Goal: Task Accomplishment & Management: Manage account settings

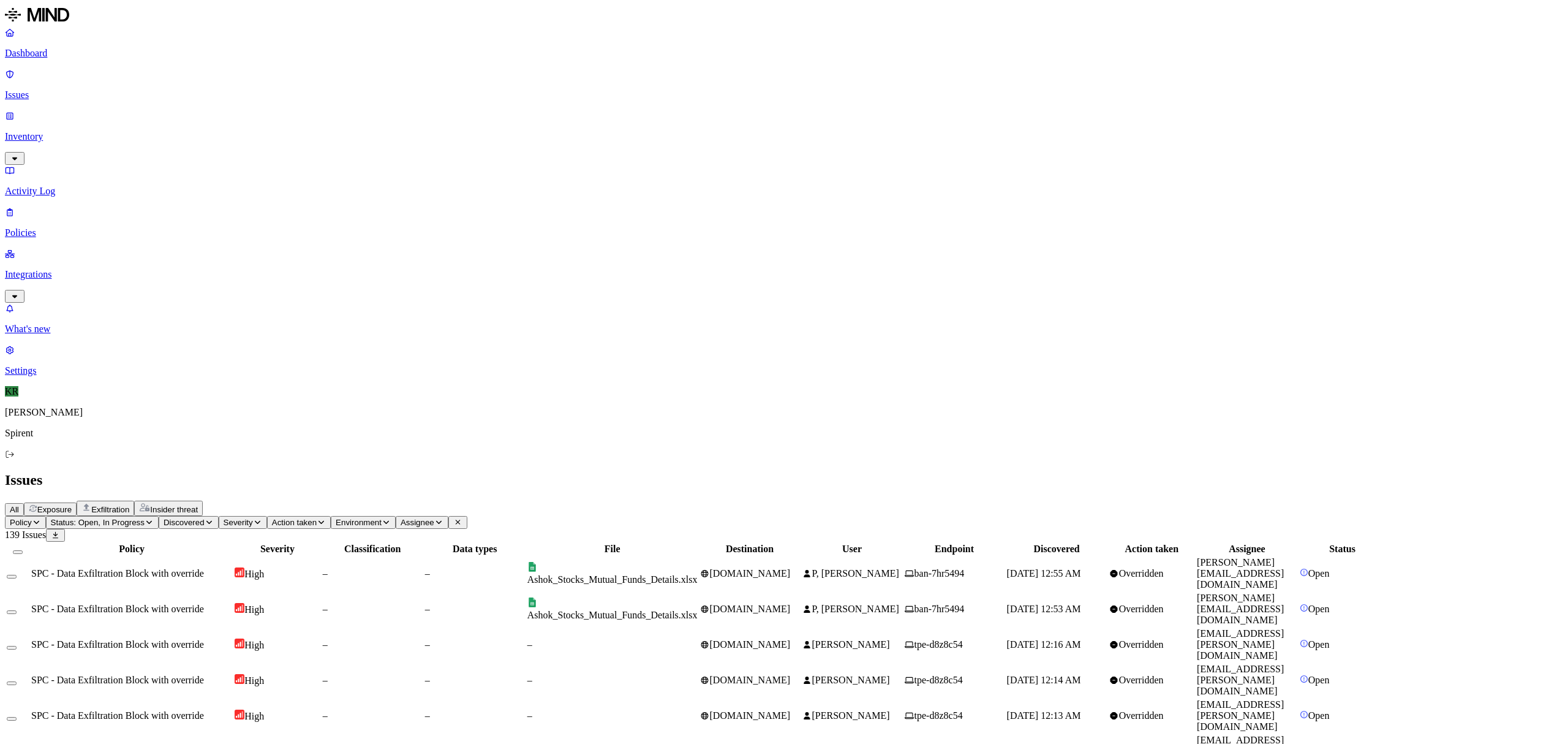
click at [698, 556] on td "Ashok_Stocks_Mutual_Funds_Details.xlsx" at bounding box center [613, 573] width 172 height 34
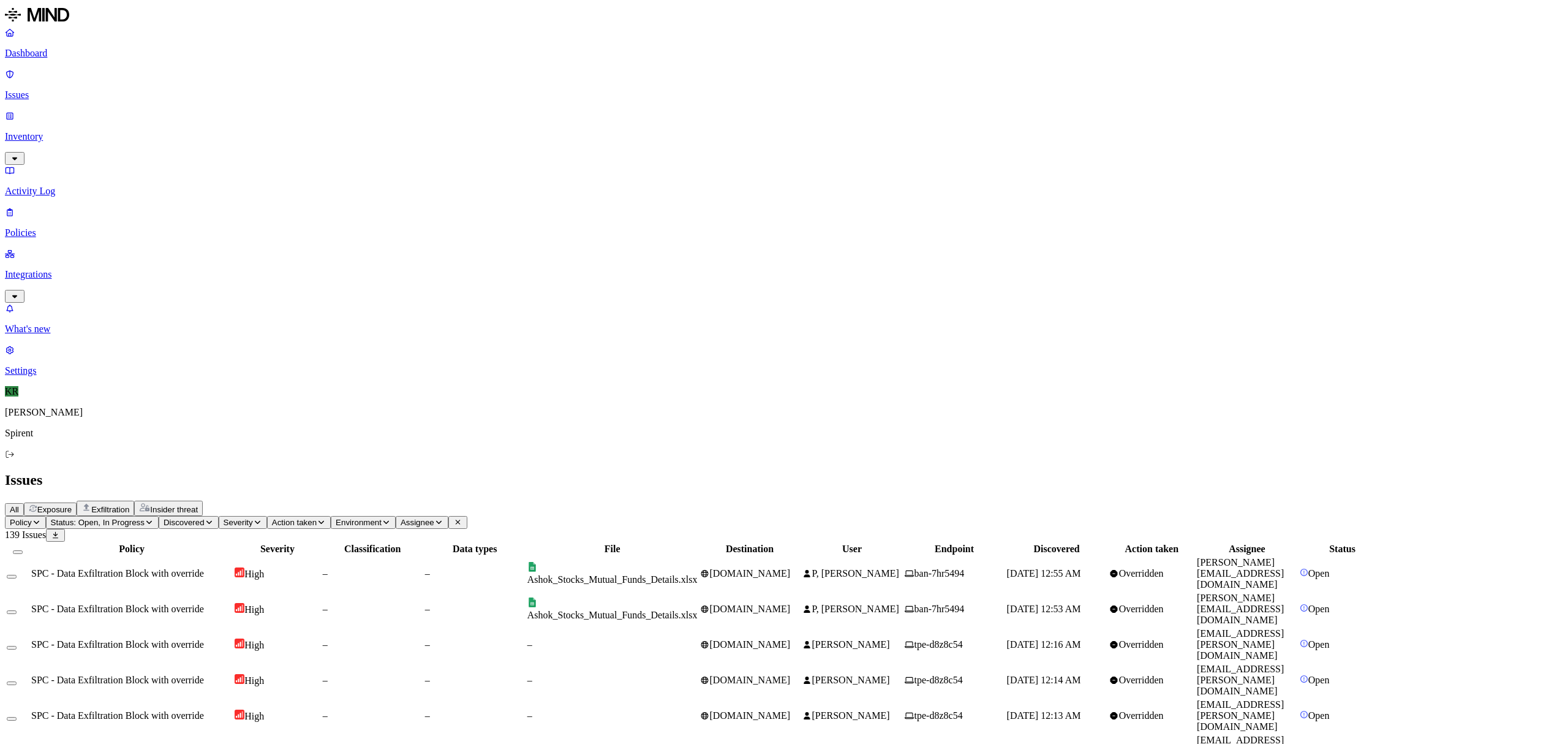
click at [23, 550] on button "Select all" at bounding box center [18, 552] width 10 height 4
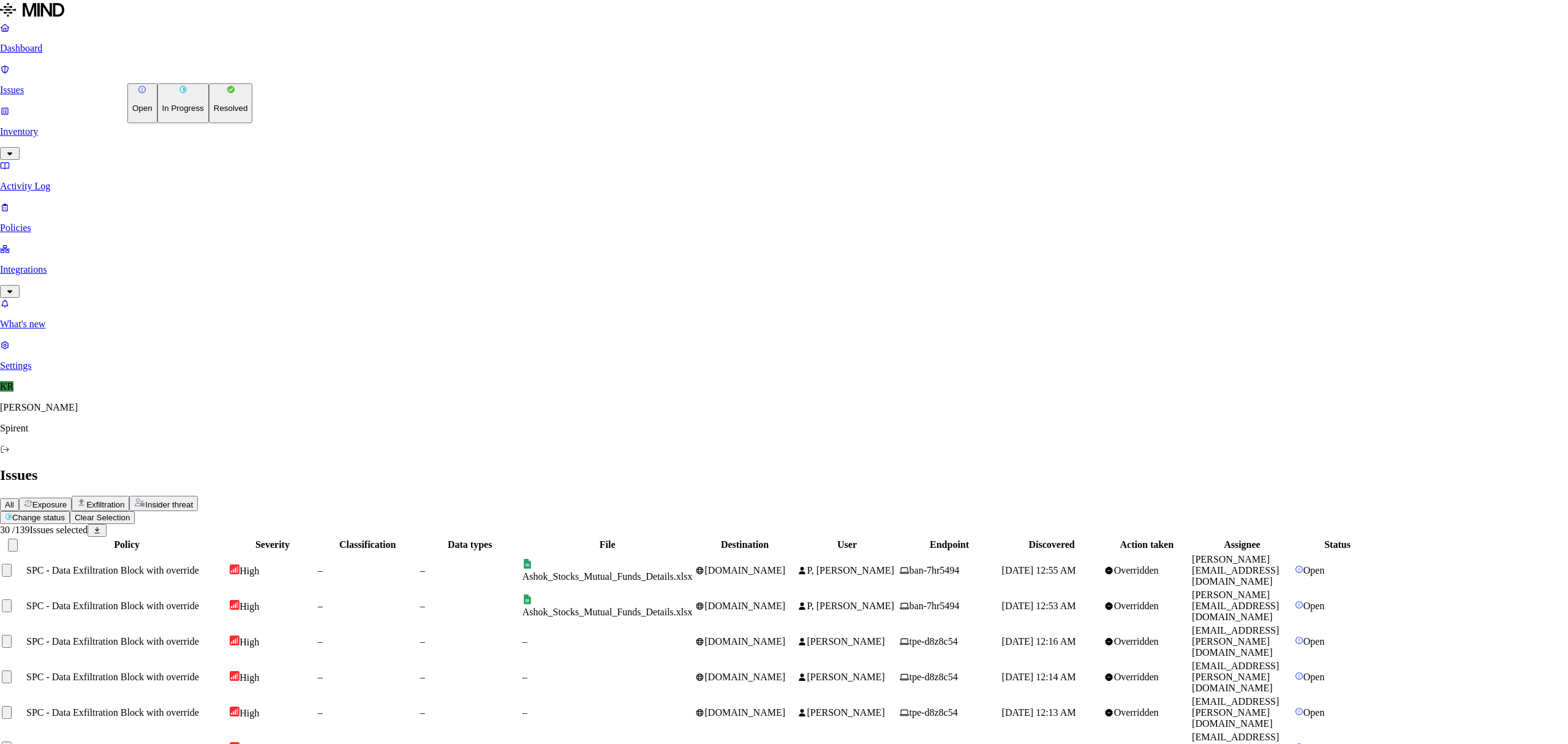
click at [214, 113] on p "Resolved" at bounding box center [231, 108] width 34 height 9
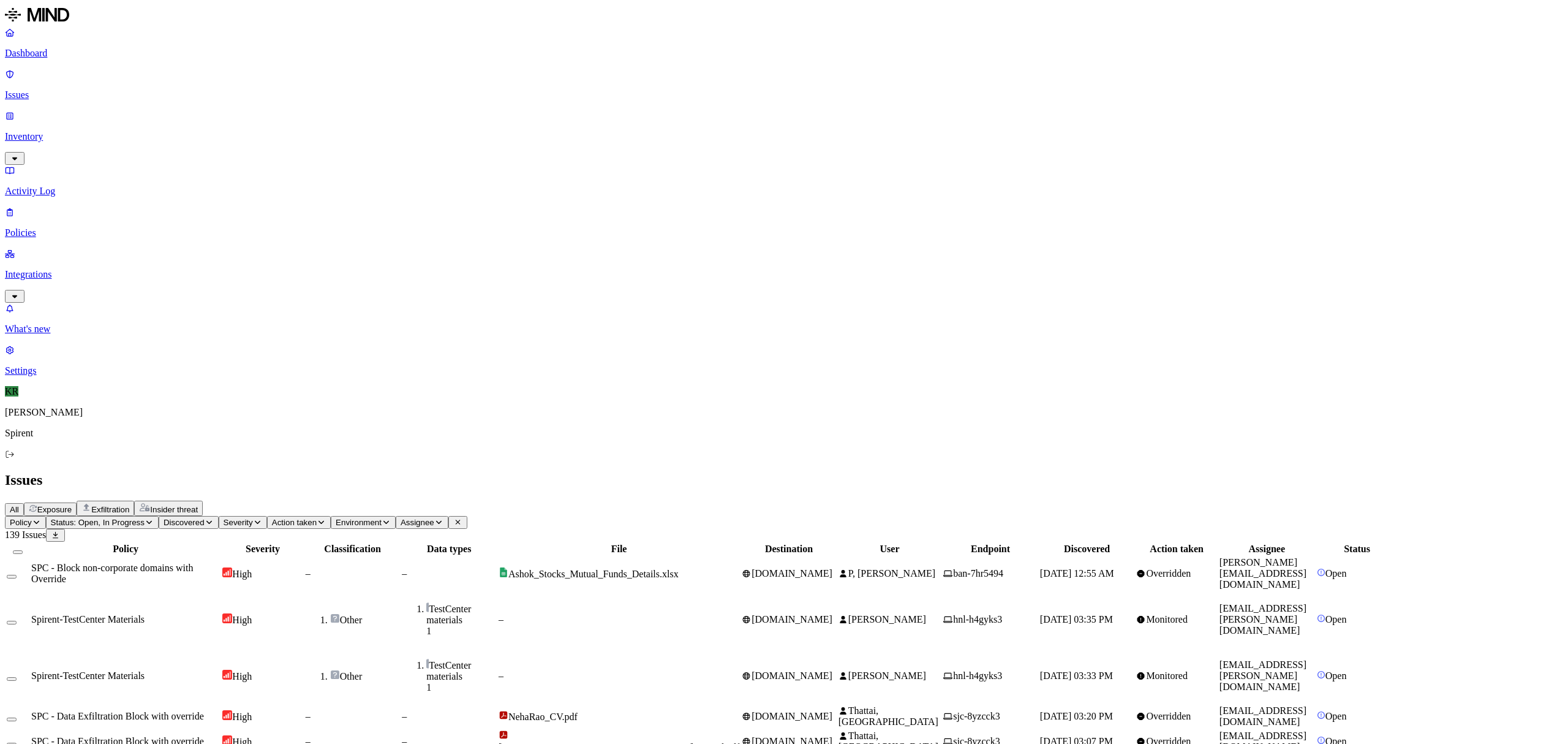
click at [175, 704] on td "SPC - Data Exfiltration Block with override" at bounding box center [125, 716] width 190 height 23
click at [23, 550] on button "Select all" at bounding box center [18, 552] width 10 height 4
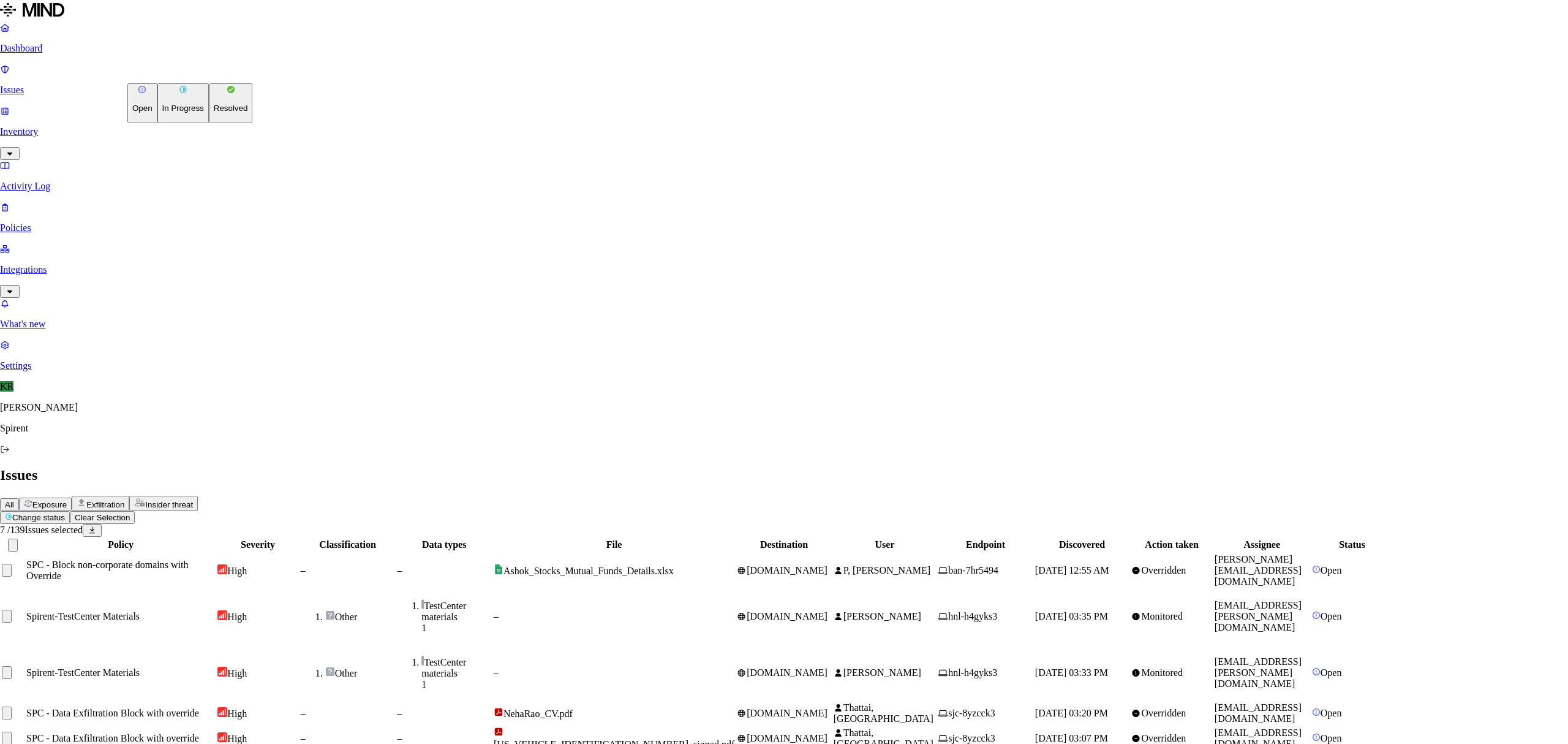
click at [192, 76] on html "Dashboard Issues Inventory Activity Log Policies Integrations What's new 1 Sett…" at bounding box center [784, 427] width 1568 height 854
click at [209, 123] on button "Resolved" at bounding box center [231, 103] width 44 height 40
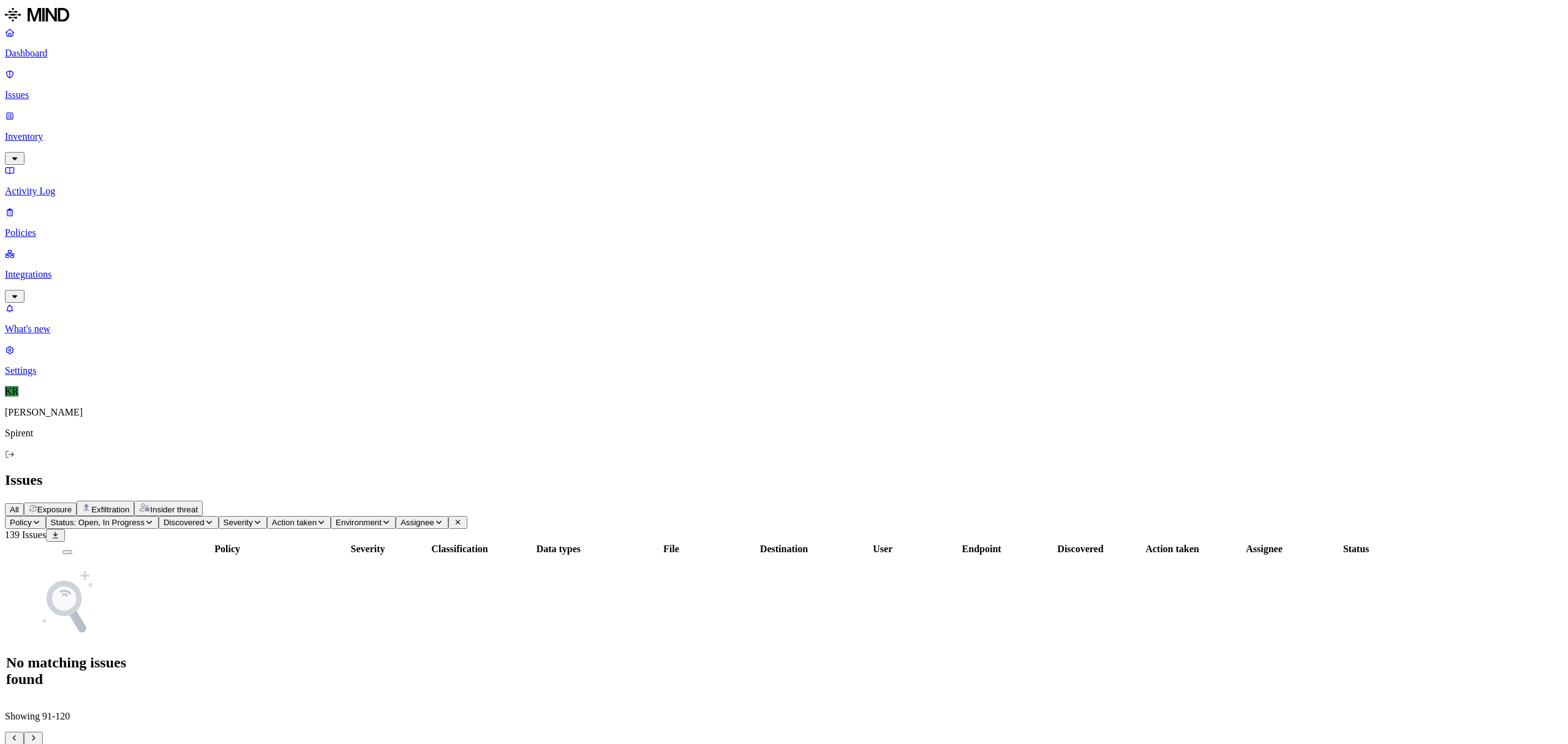
click at [19, 734] on icon "Pagination" at bounding box center [15, 738] width 9 height 8
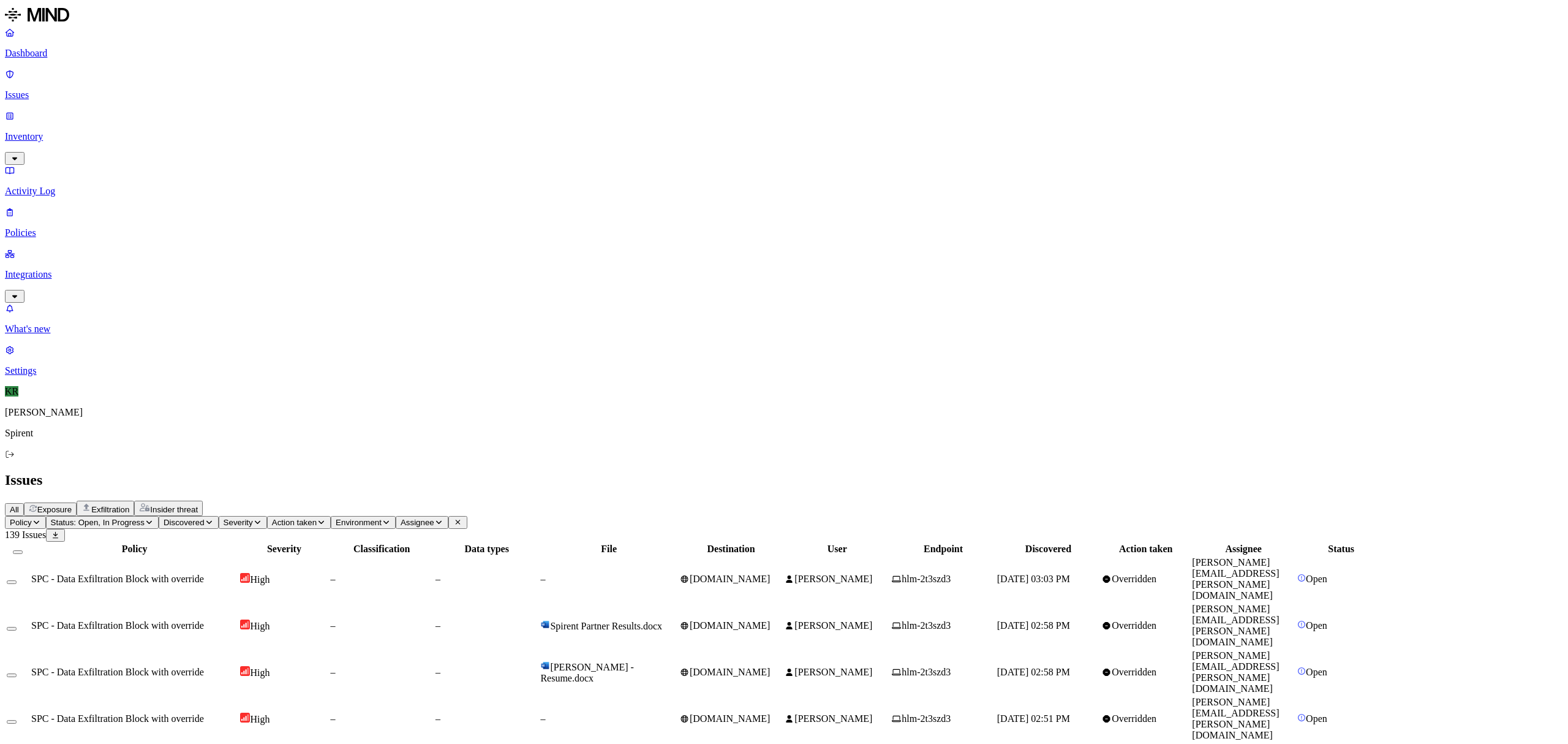
click at [677, 574] on div "–" at bounding box center [609, 579] width 137 height 11
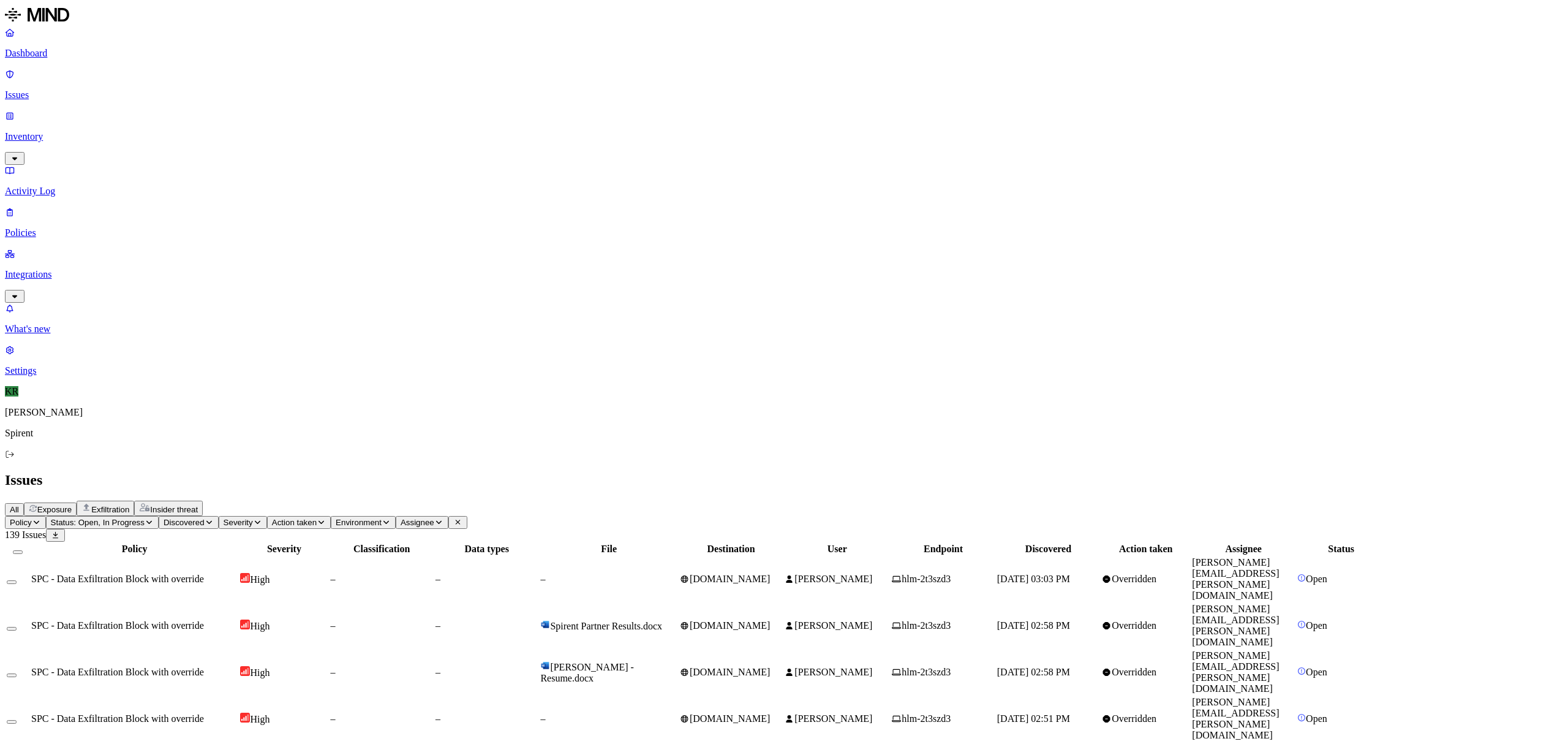
drag, startPoint x: 1414, startPoint y: 548, endPoint x: 1311, endPoint y: 550, distance: 103.0
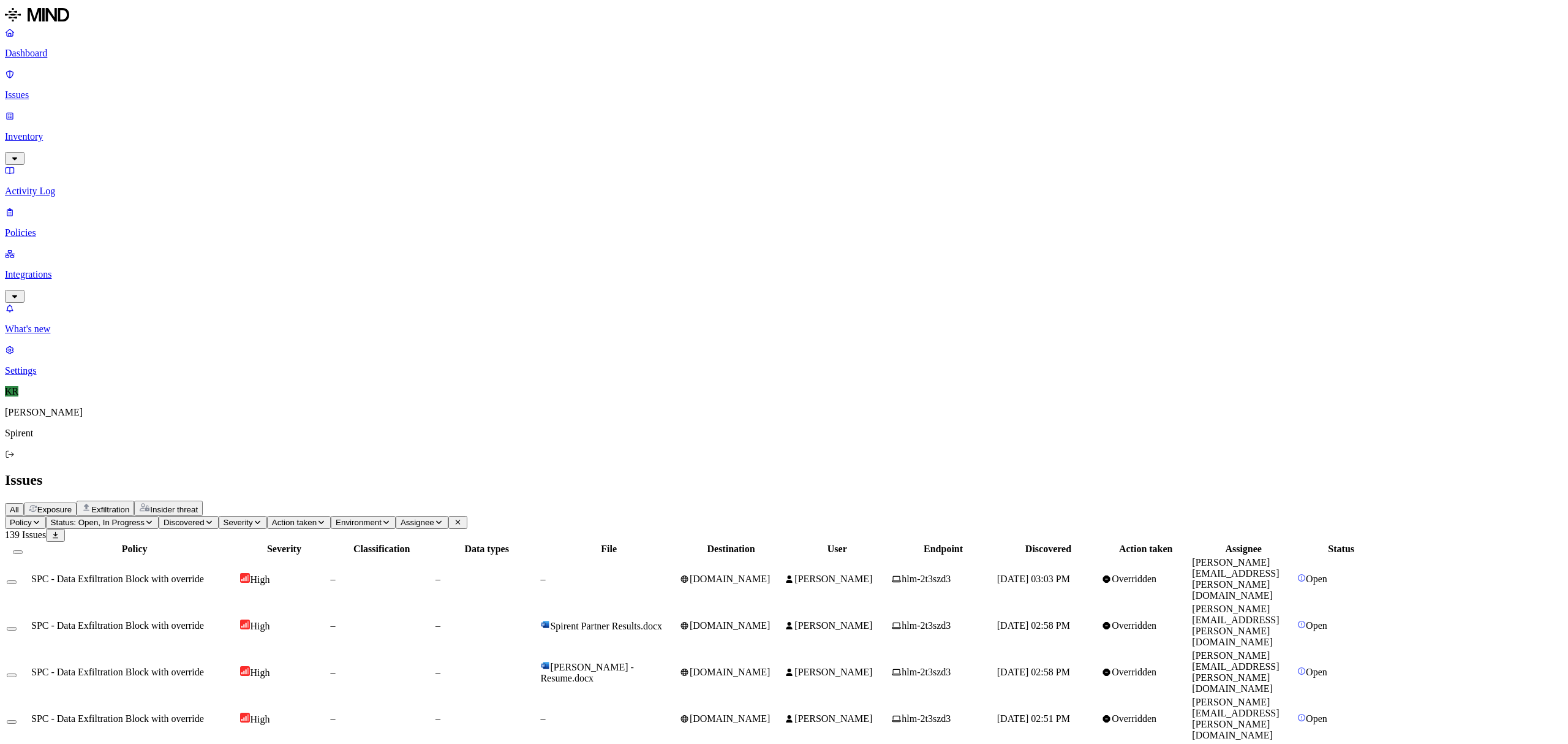
drag, startPoint x: 1417, startPoint y: 626, endPoint x: 1314, endPoint y: 635, distance: 103.4
copy link "[PERSON_NAME][EMAIL_ADDRESS][PERSON_NAME][DOMAIN_NAME]"
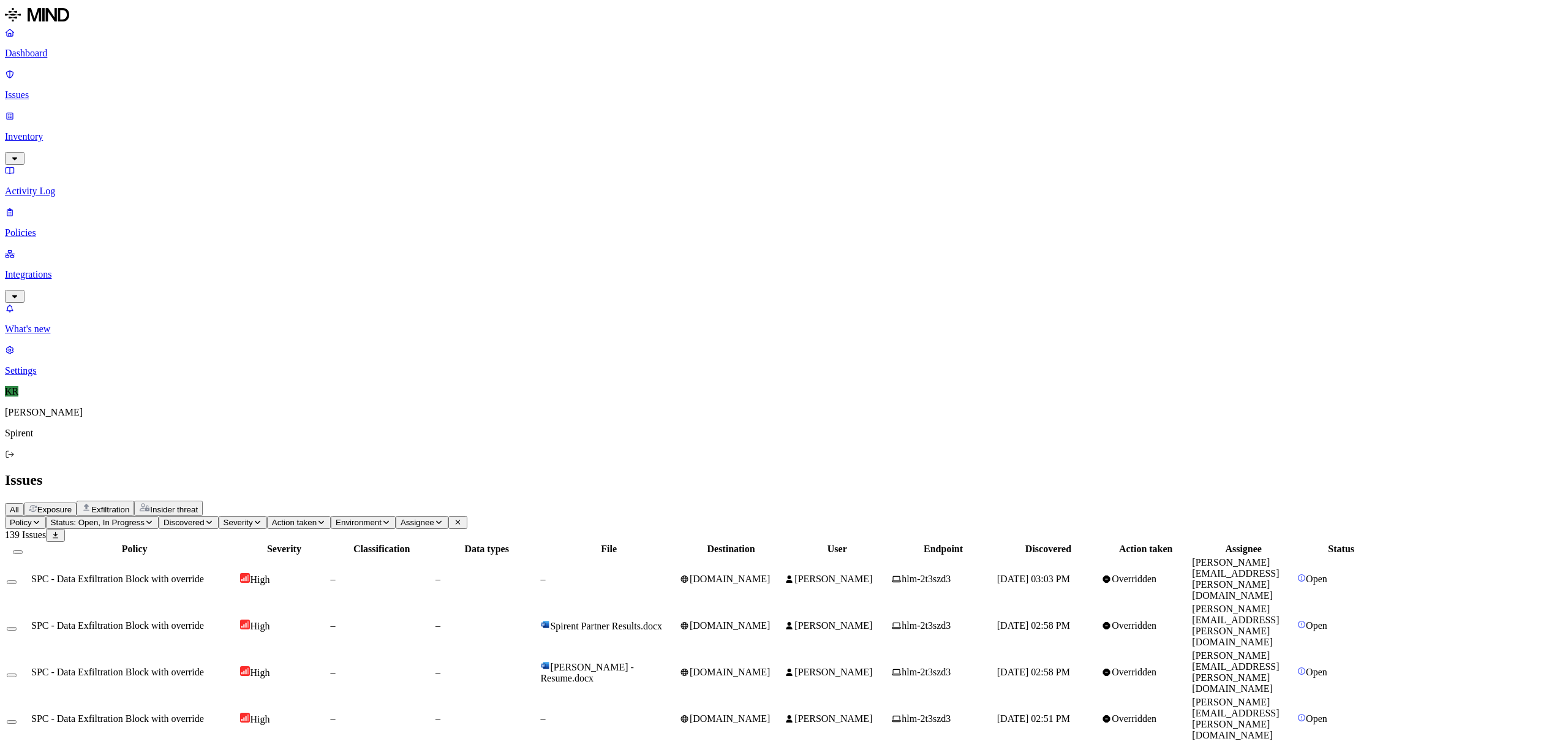
click at [435, 518] on span "Assignee" at bounding box center [418, 522] width 34 height 9
type input "[PERSON_NAME][EMAIL_ADDRESS][PERSON_NAME][DOMAIN_NAME]"
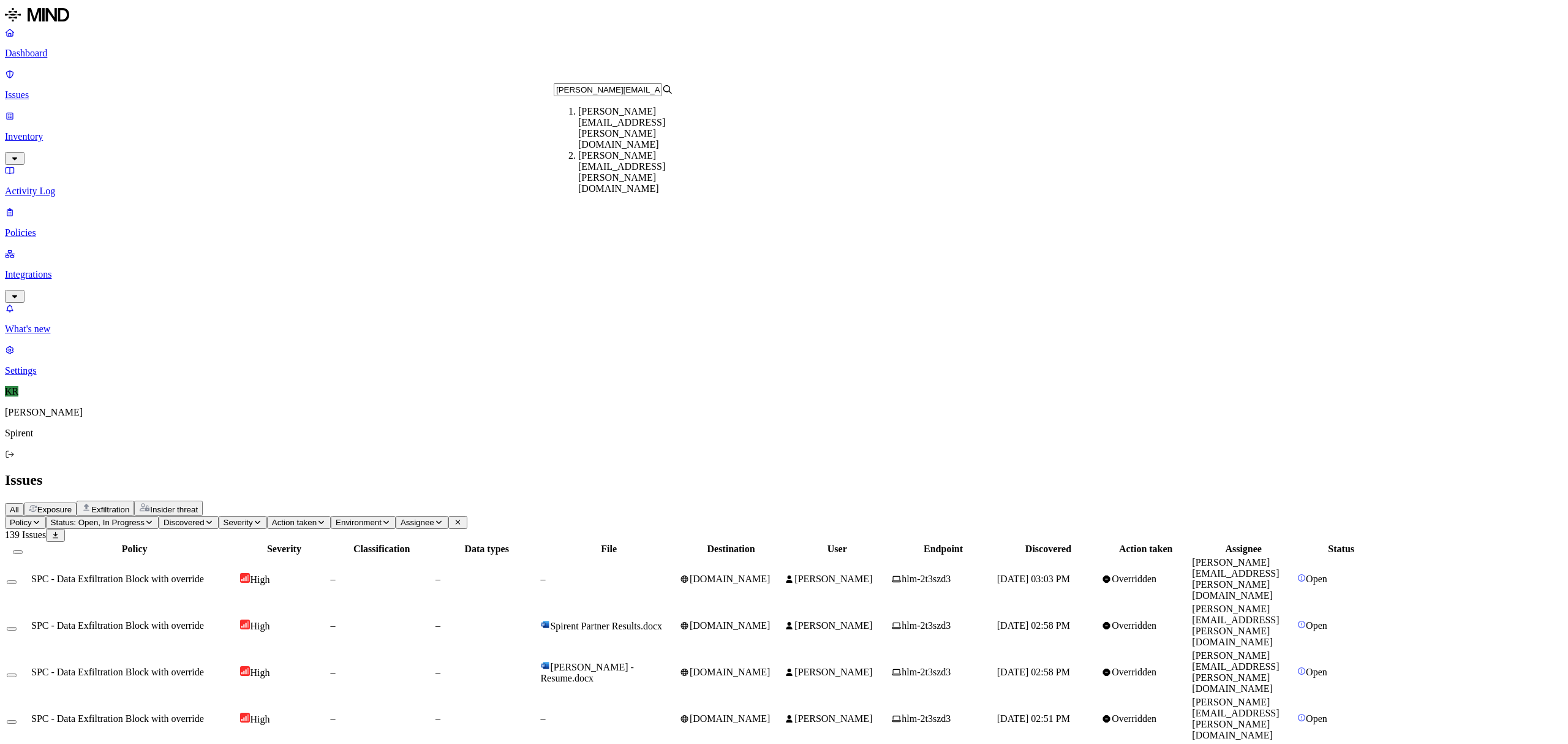
click at [645, 123] on div "[PERSON_NAME][EMAIL_ADDRESS][PERSON_NAME][DOMAIN_NAME]" at bounding box center [638, 128] width 119 height 44
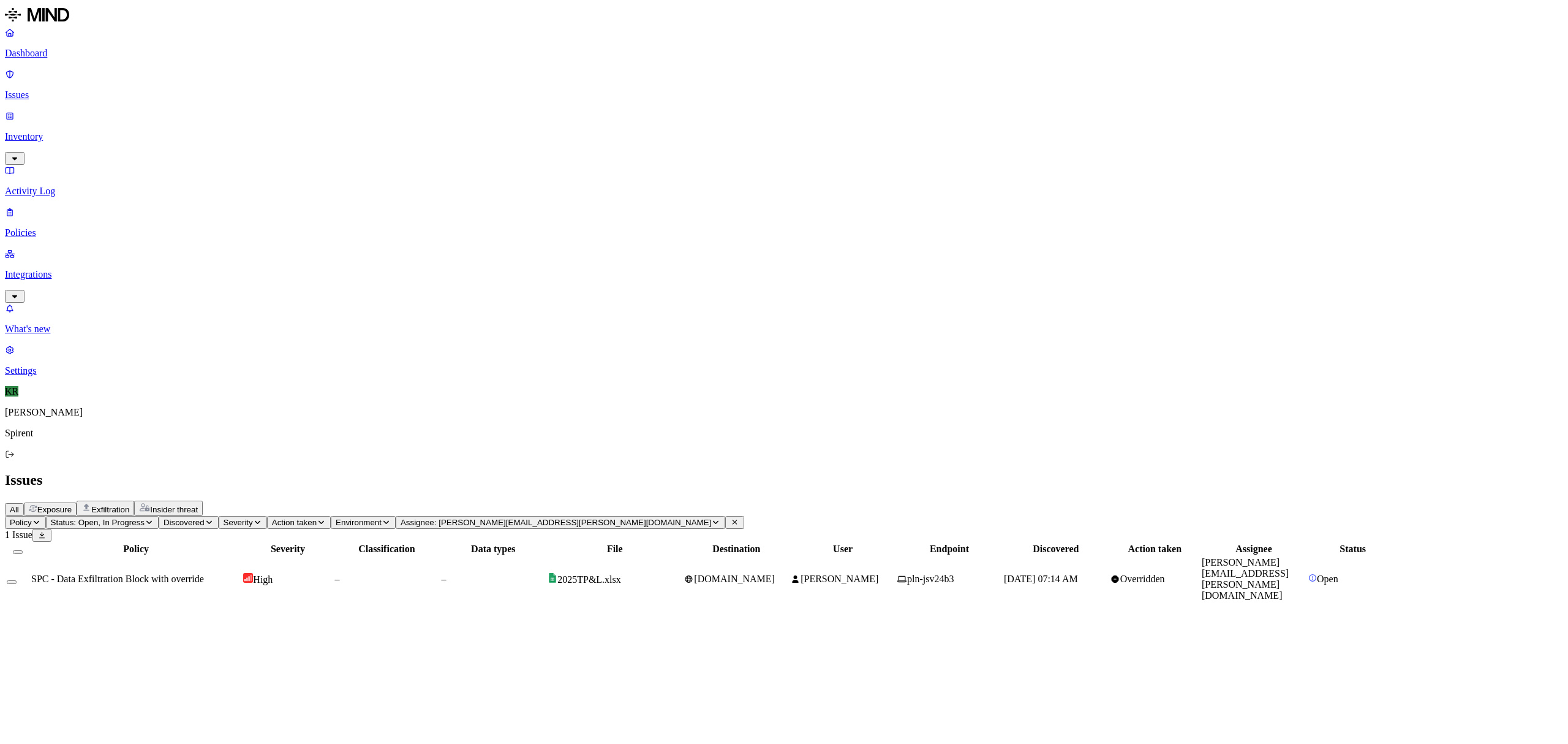
click at [144, 518] on span "Status: Open, In Progress" at bounding box center [98, 522] width 94 height 9
drag, startPoint x: 229, startPoint y: 166, endPoint x: 233, endPoint y: 154, distance: 12.6
click at [231, 165] on div "Resolved" at bounding box center [282, 170] width 119 height 11
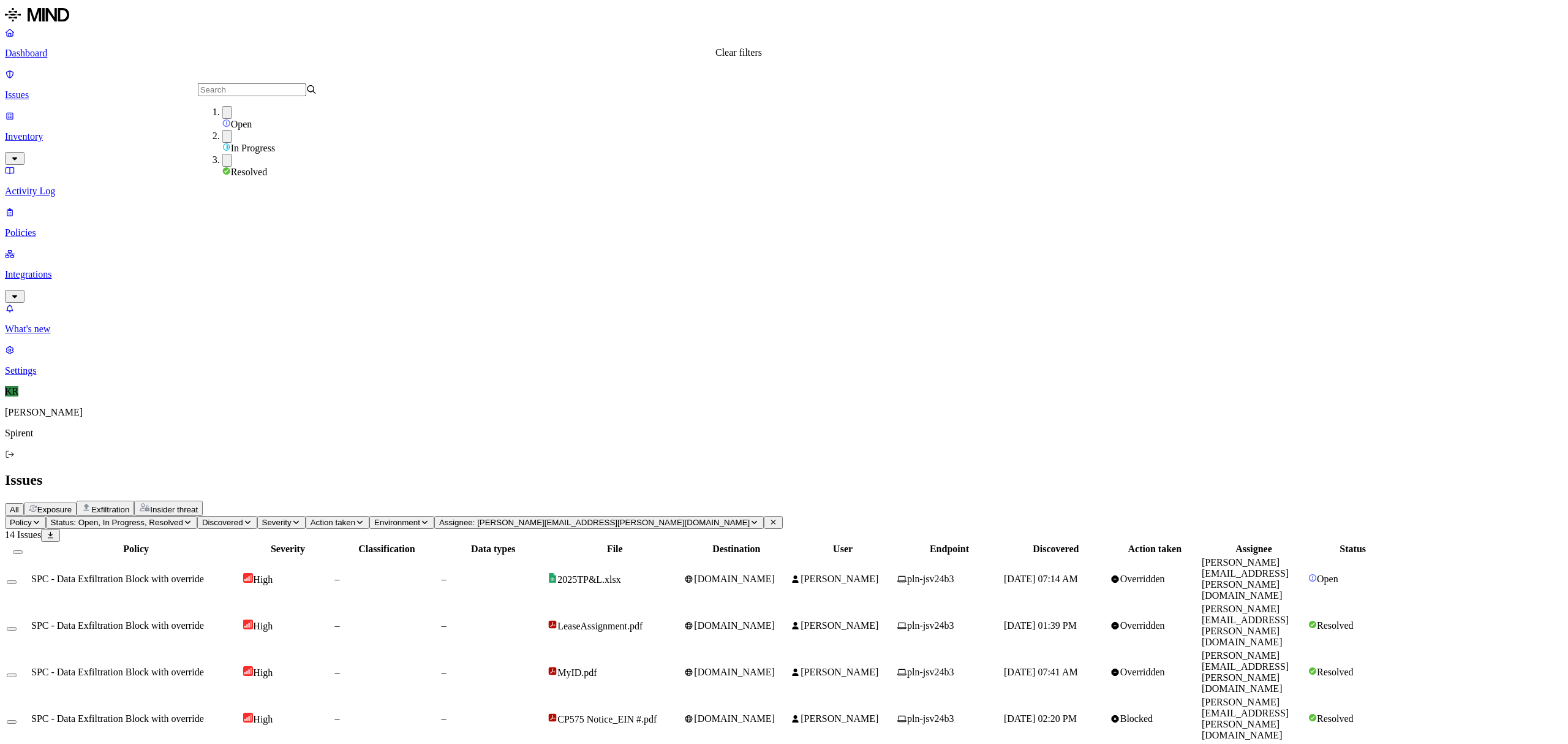
drag, startPoint x: 736, startPoint y: 73, endPoint x: 731, endPoint y: 82, distance: 10.3
click at [769, 519] on icon at bounding box center [774, 522] width 9 height 8
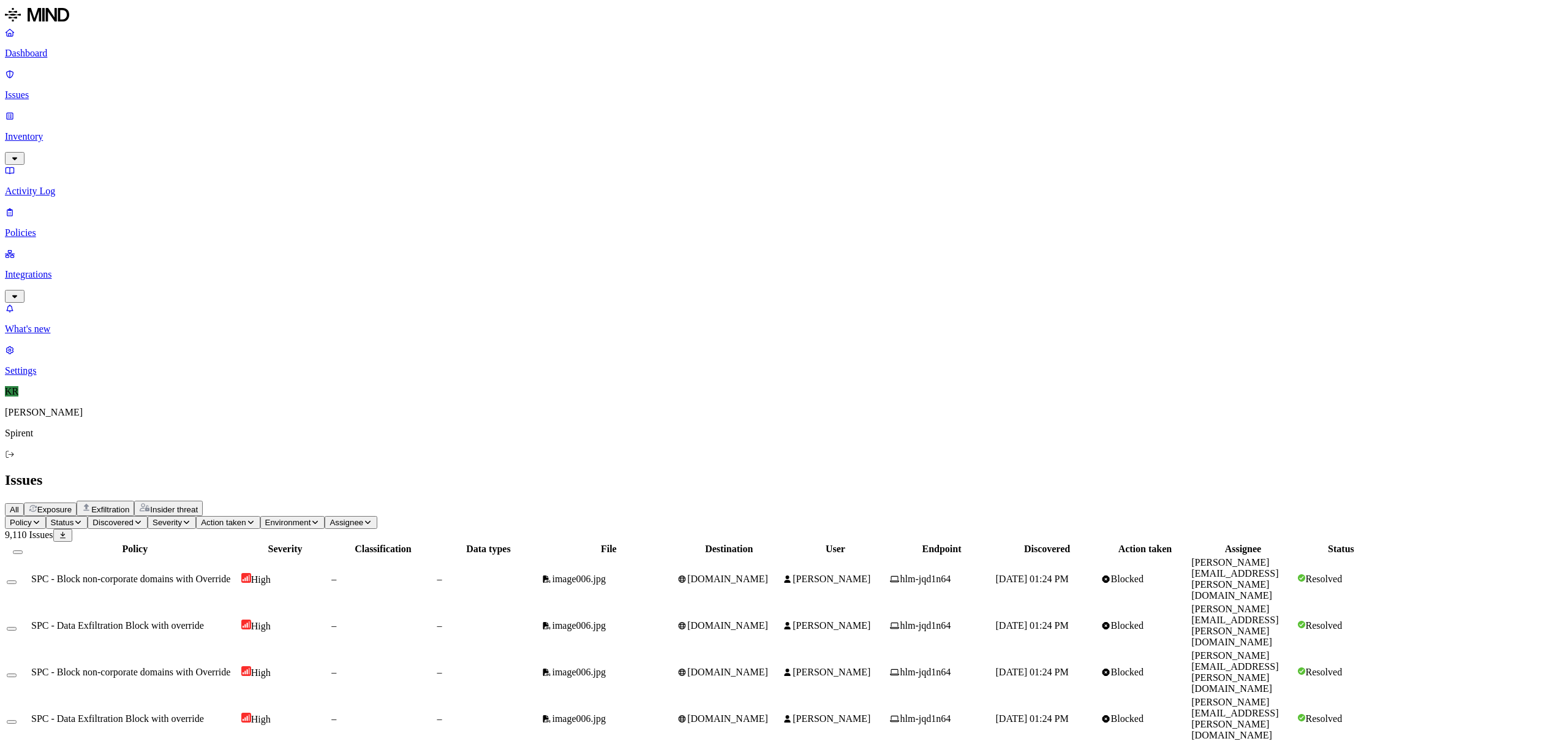
click at [82, 519] on icon "button" at bounding box center [78, 522] width 9 height 8
click at [228, 125] on div "Open" at bounding box center [282, 122] width 119 height 11
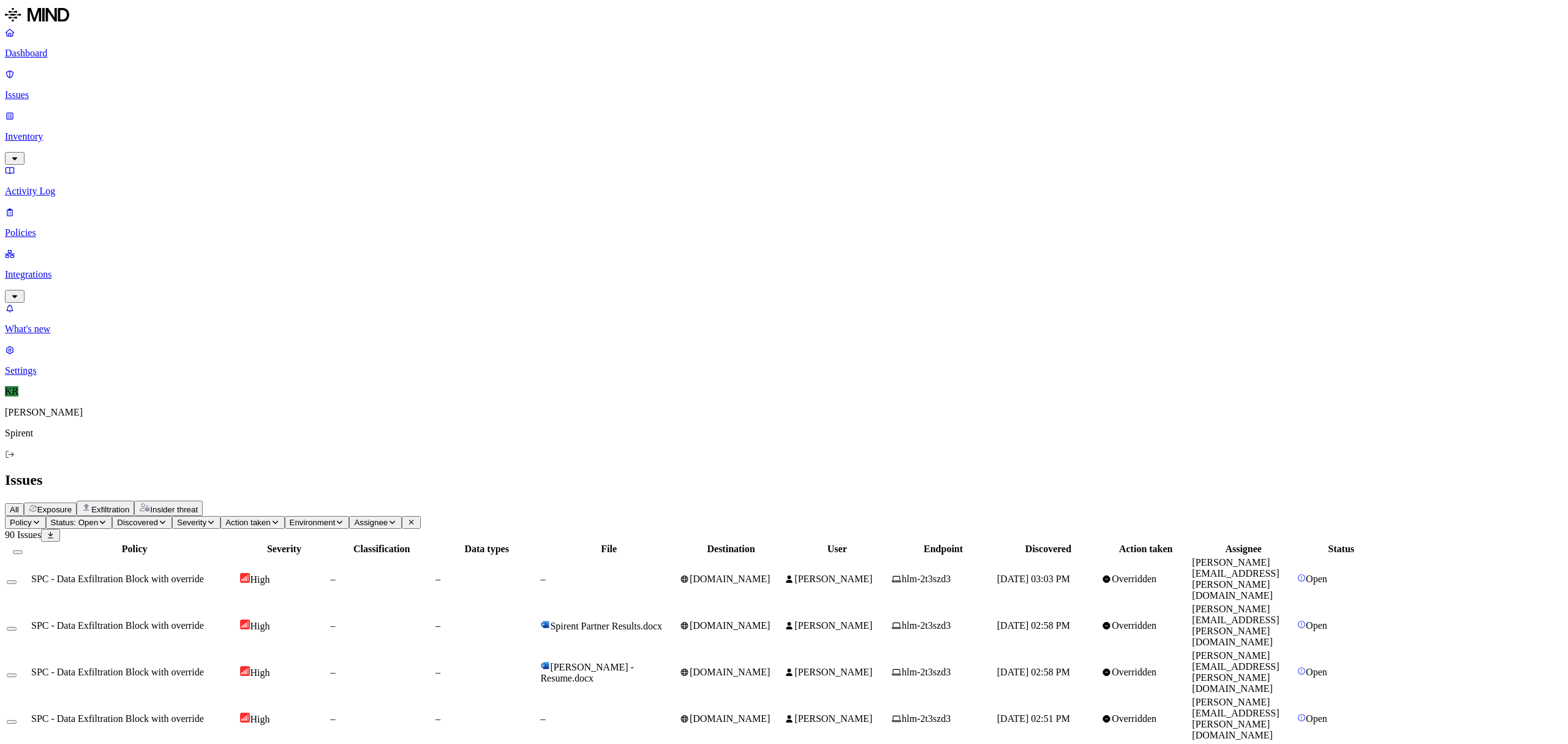
click at [23, 550] on button "Select all" at bounding box center [18, 552] width 10 height 4
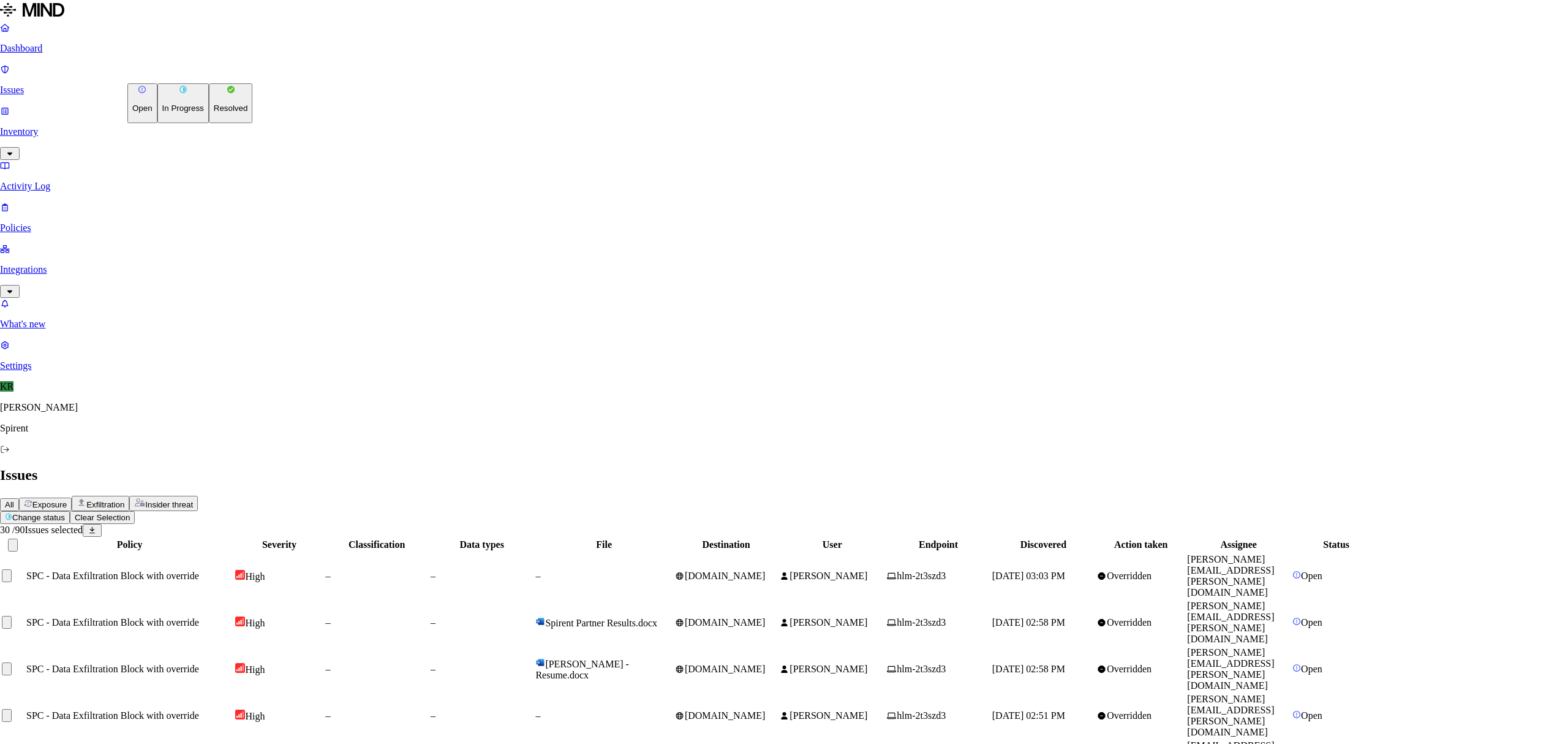
click at [214, 113] on p "Resolved" at bounding box center [231, 108] width 34 height 9
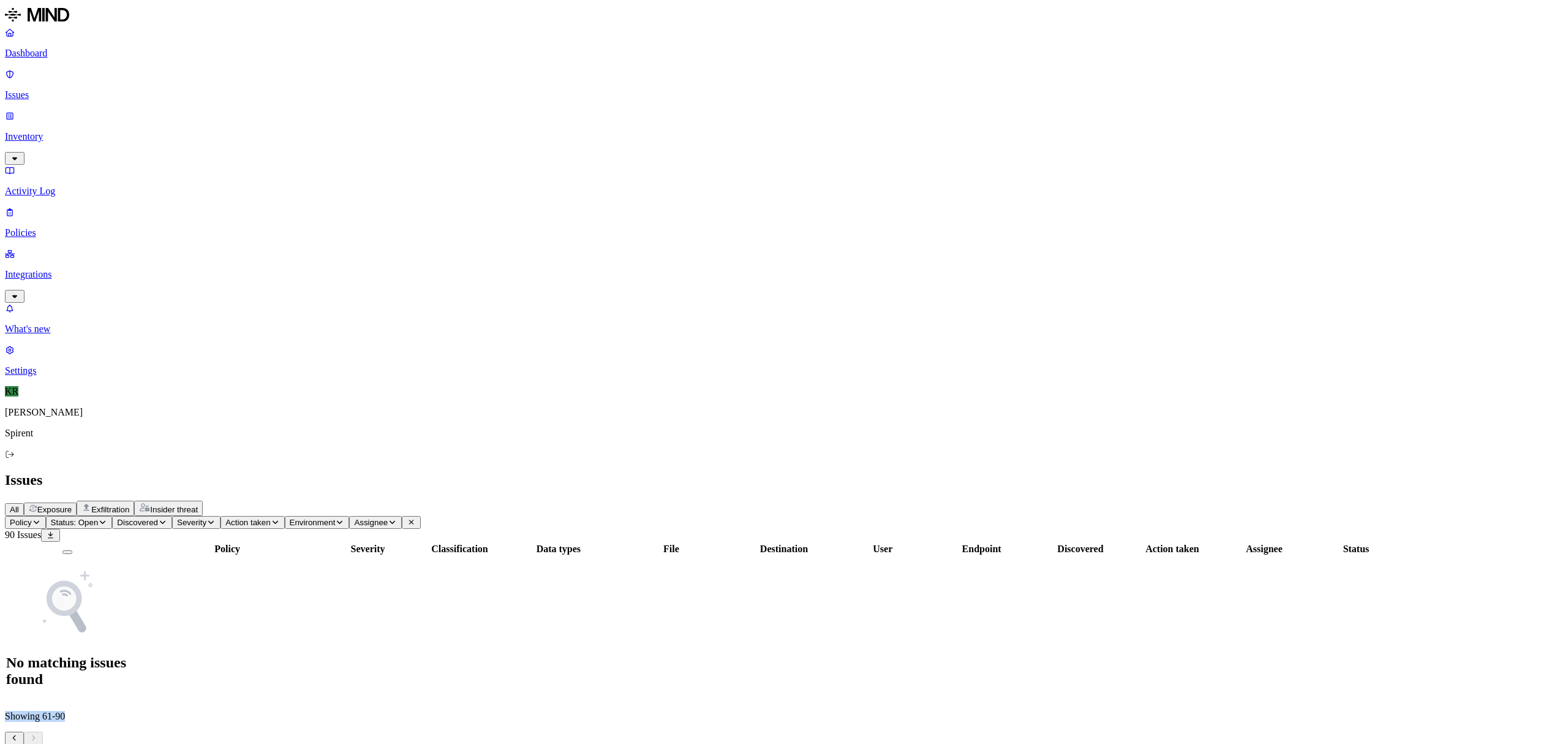
click at [19, 734] on icon "Pagination" at bounding box center [15, 738] width 9 height 8
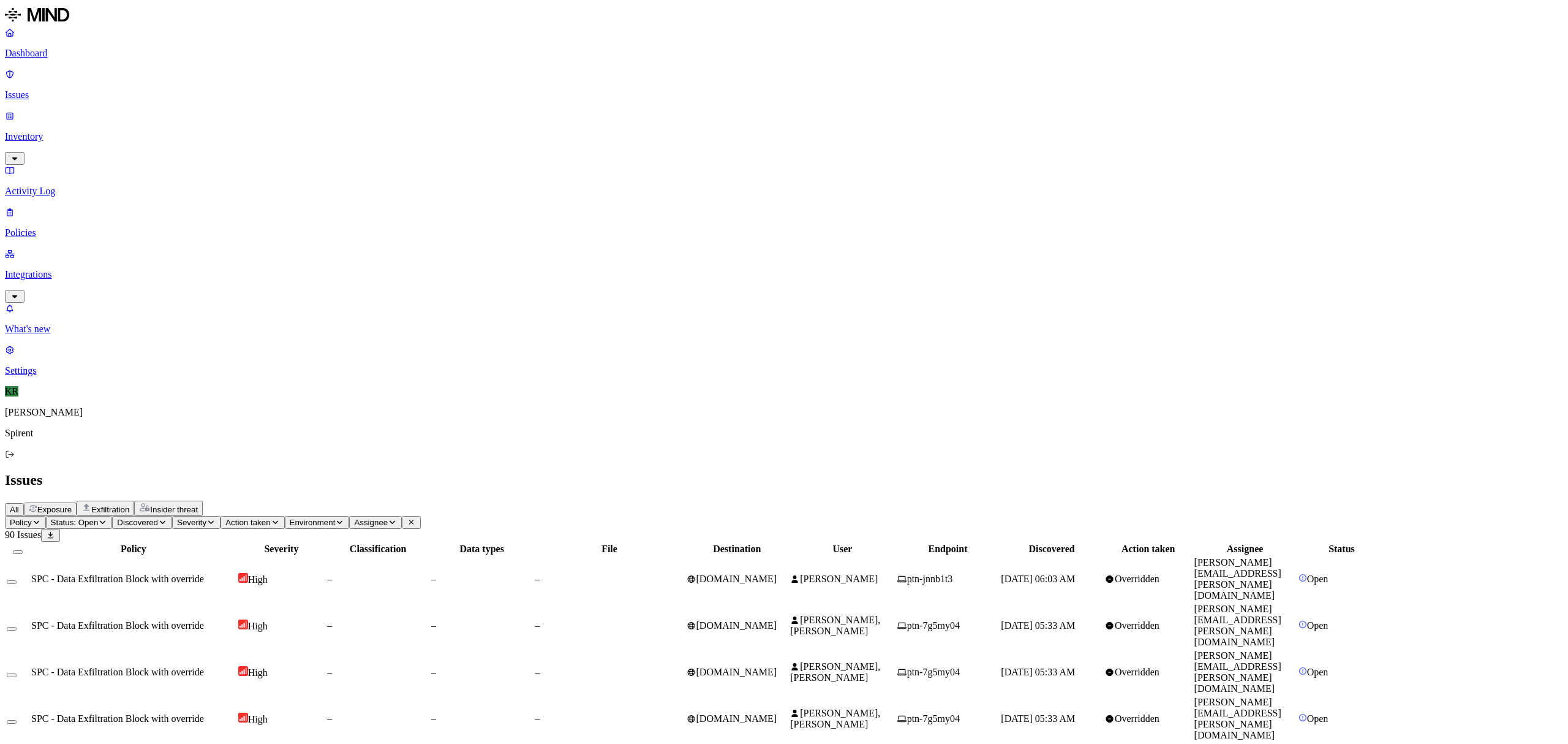
click at [896, 556] on td "[PERSON_NAME]" at bounding box center [842, 578] width 106 height 45
click at [778, 574] on span "[DOMAIN_NAME]" at bounding box center [732, 579] width 91 height 11
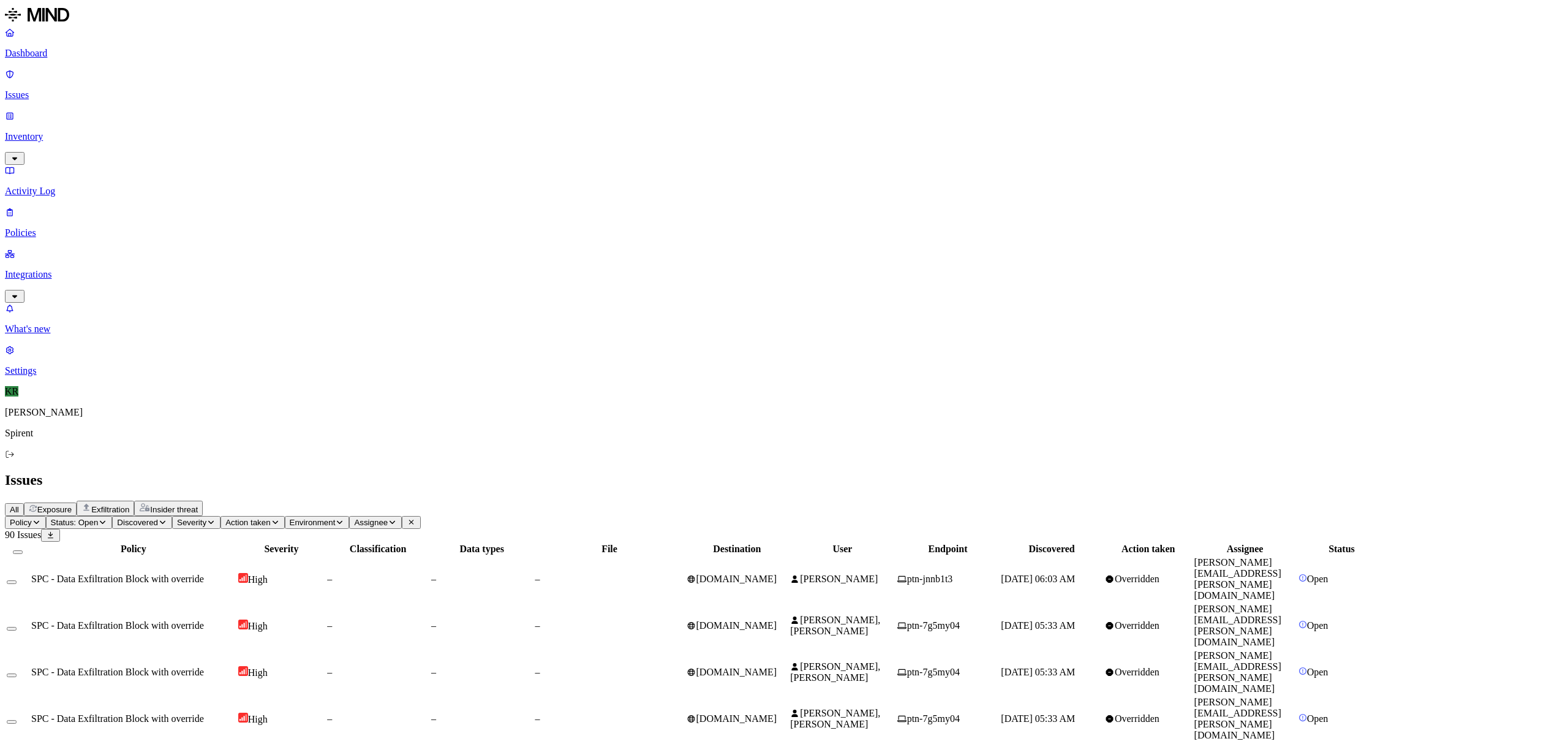
copy div "Anyaegbu"
click at [878, 574] on span "[PERSON_NAME]" at bounding box center [839, 579] width 78 height 11
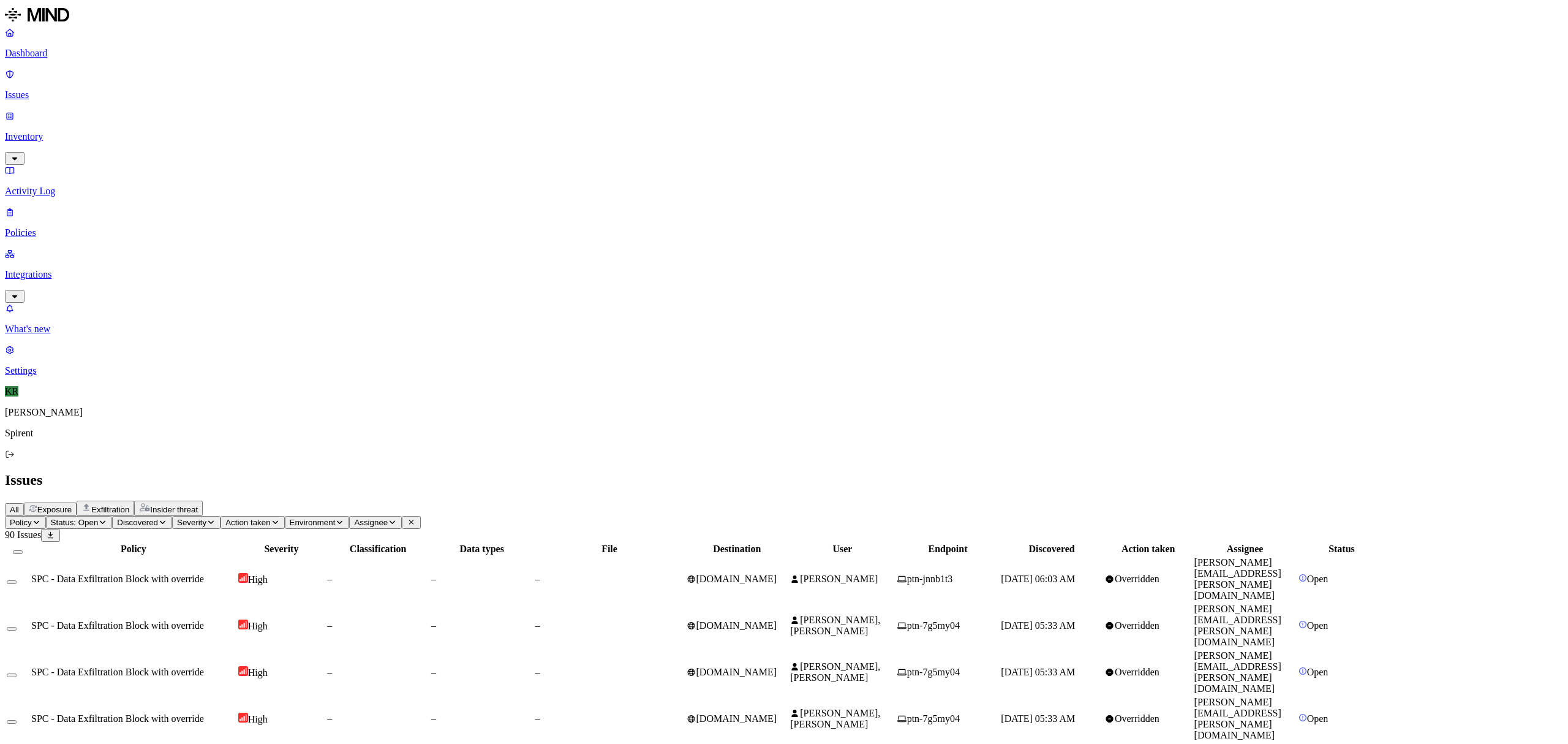
drag, startPoint x: 1398, startPoint y: 582, endPoint x: 1311, endPoint y: 588, distance: 87.2
copy span "[EMAIL_ADDRESS][DOMAIN_NAME]"
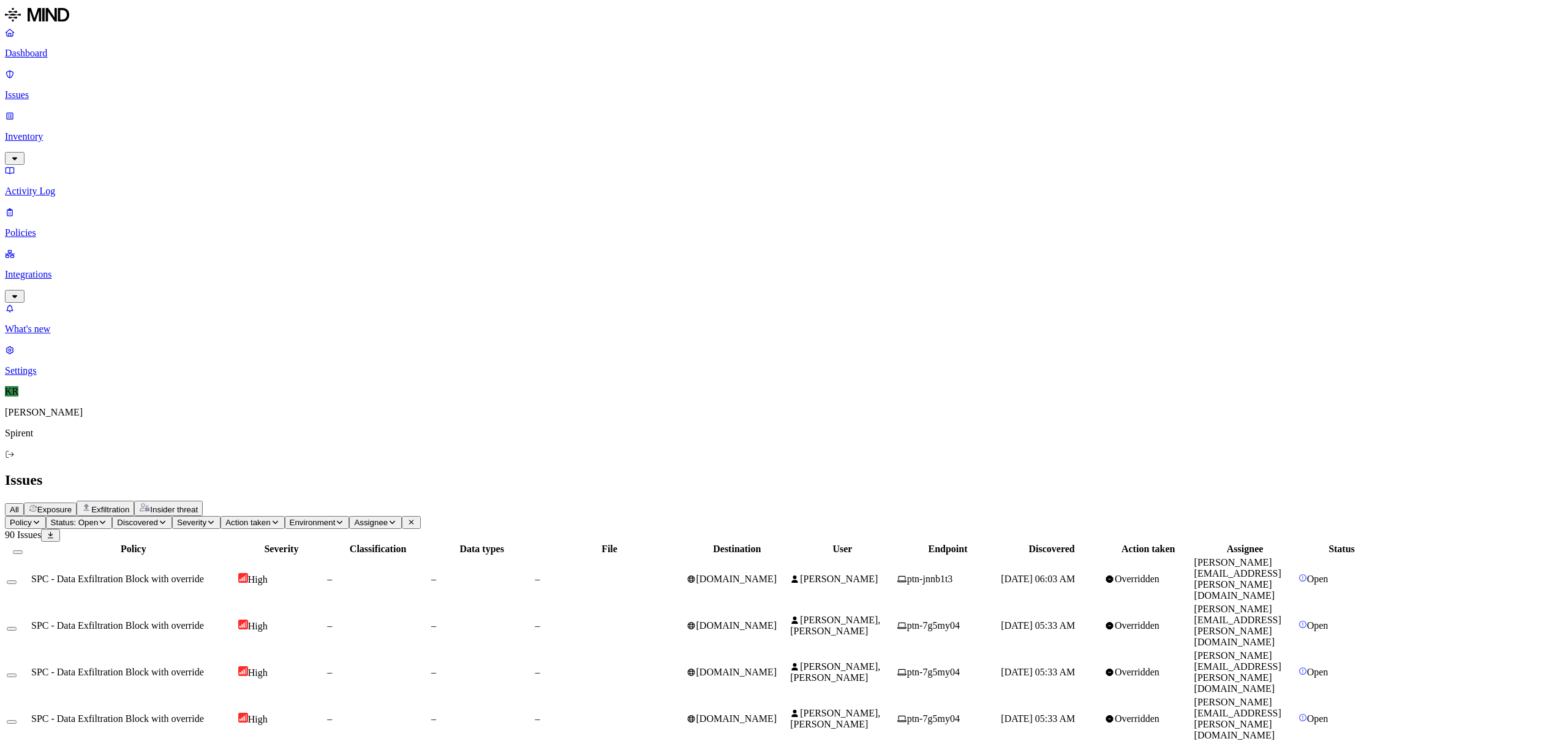
click at [388, 518] on span "Assignee" at bounding box center [371, 522] width 34 height 9
type input "[EMAIL_ADDRESS][DOMAIN_NAME]"
click at [593, 124] on div "[EMAIL_ADDRESS][DOMAIN_NAME]" at bounding box center [598, 117] width 119 height 22
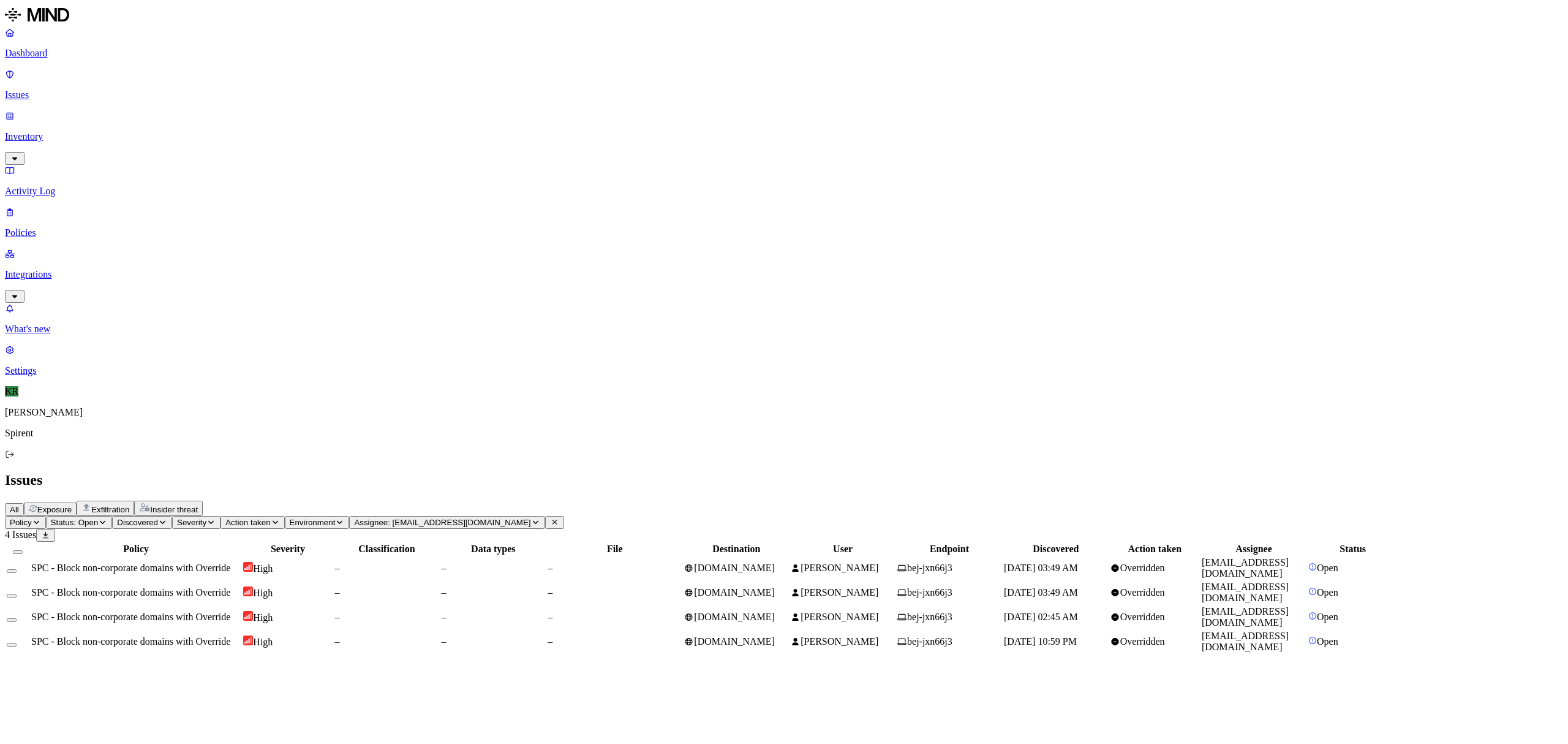
click at [99, 518] on span "Status: Open" at bounding box center [75, 522] width 48 height 9
click at [246, 163] on span "Resolved" at bounding box center [249, 168] width 37 height 11
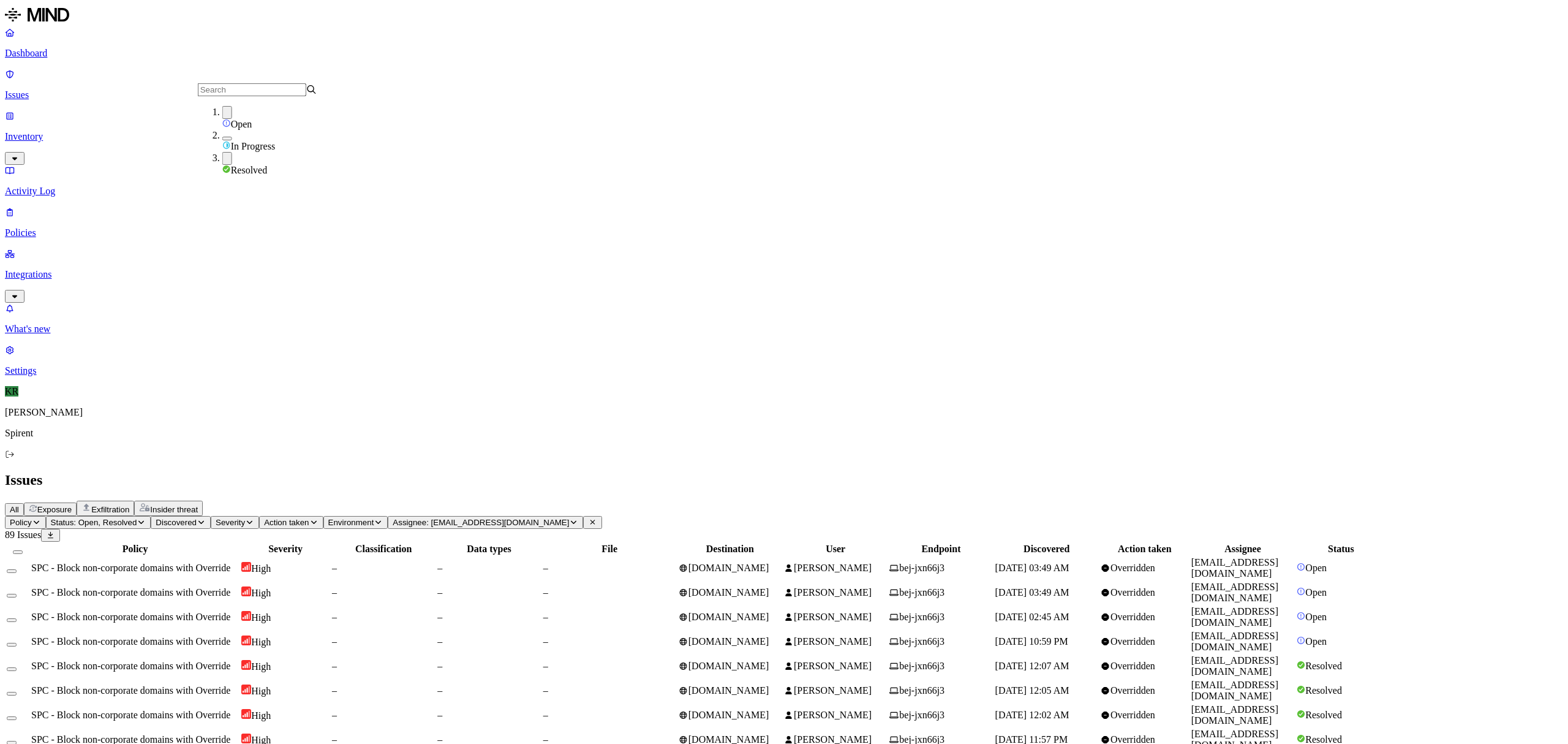
scroll to position [143, 0]
click at [137, 518] on span "Status: Open, Resolved" at bounding box center [94, 522] width 86 height 9
click at [222, 165] on div "Resolved" at bounding box center [282, 163] width 119 height 24
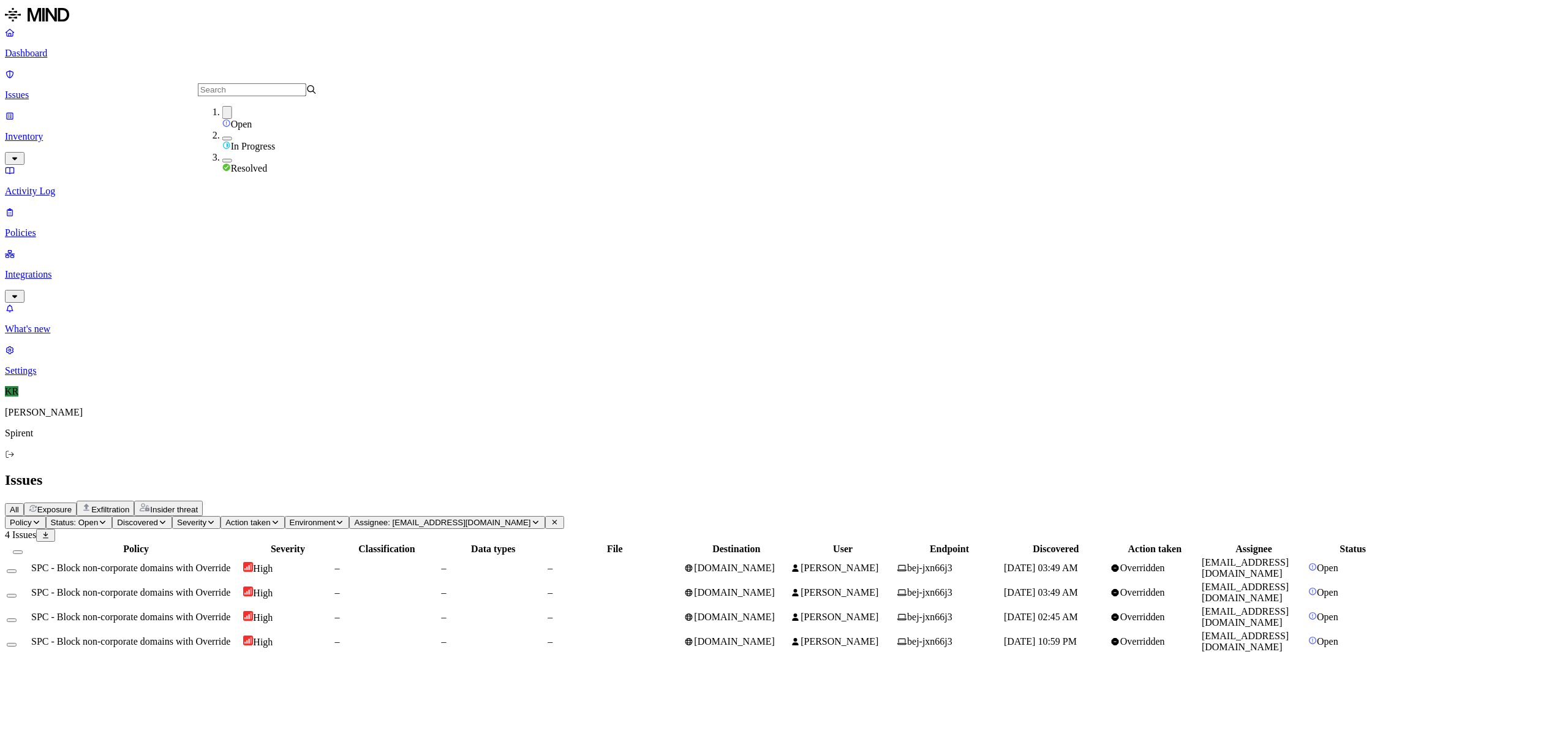
click at [23, 550] on button "Select all" at bounding box center [18, 552] width 10 height 4
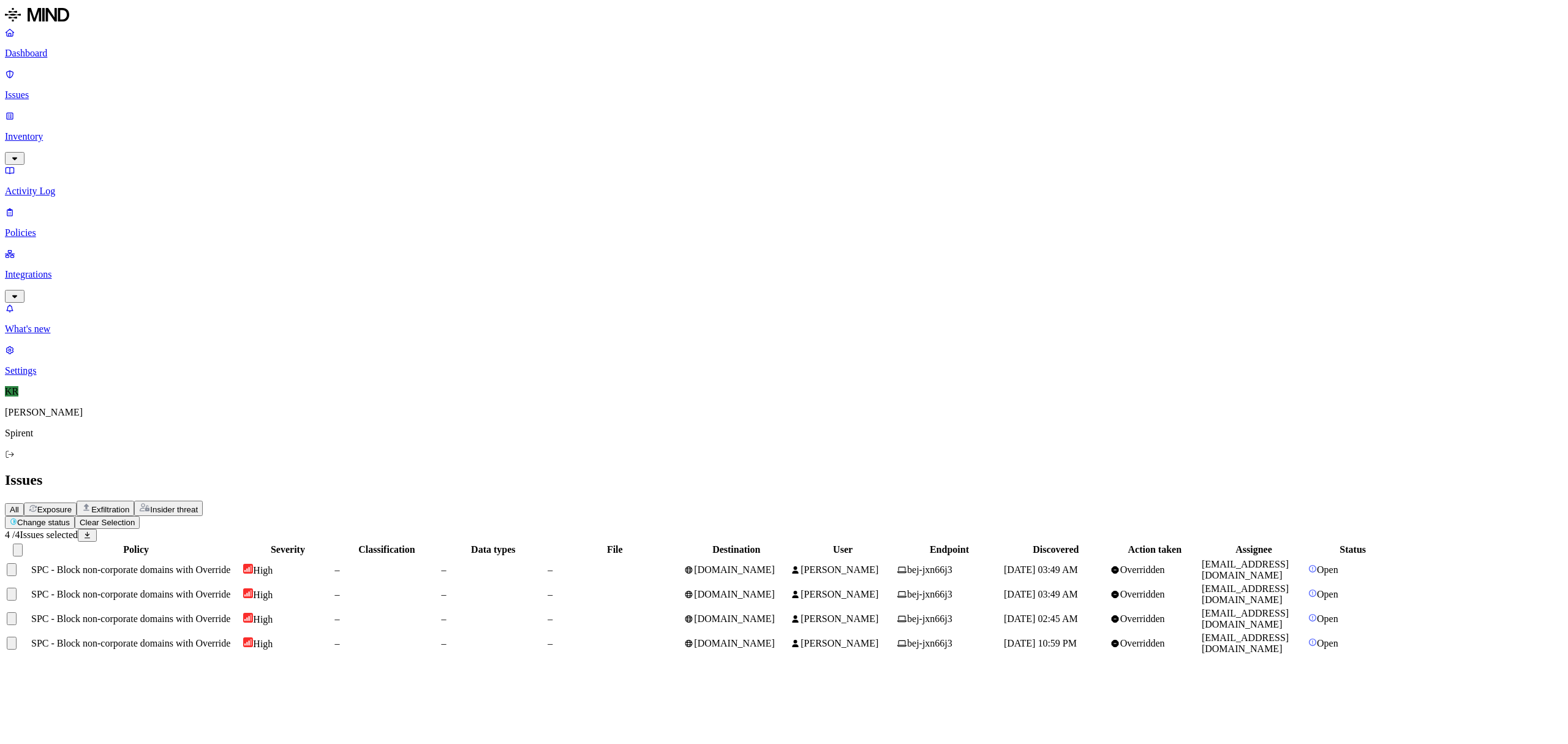
click at [172, 71] on html "Dashboard Issues Inventory Activity Log Policies Integrations What's new 1 Sett…" at bounding box center [784, 333] width 1568 height 666
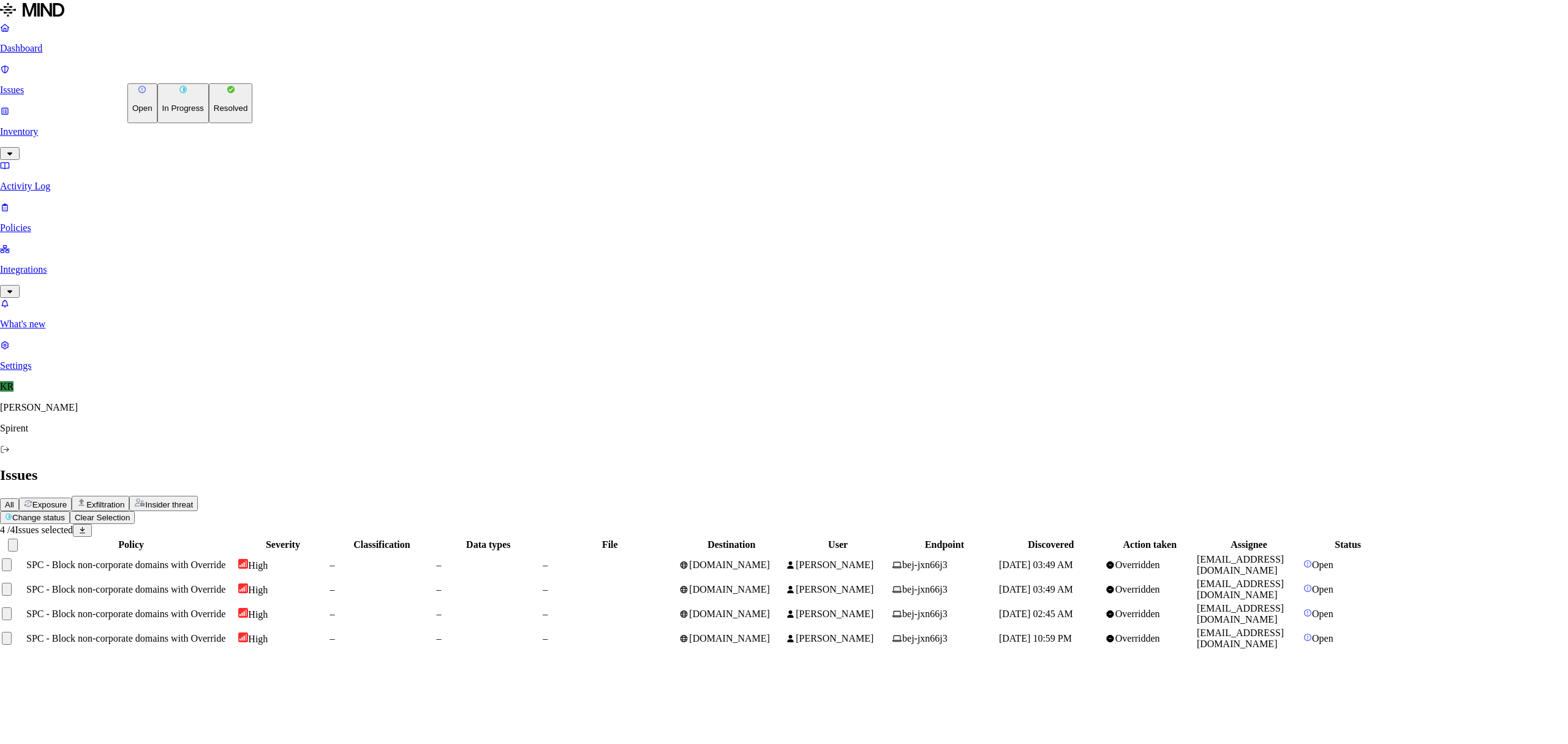
click at [214, 113] on p "Resolved" at bounding box center [231, 108] width 34 height 9
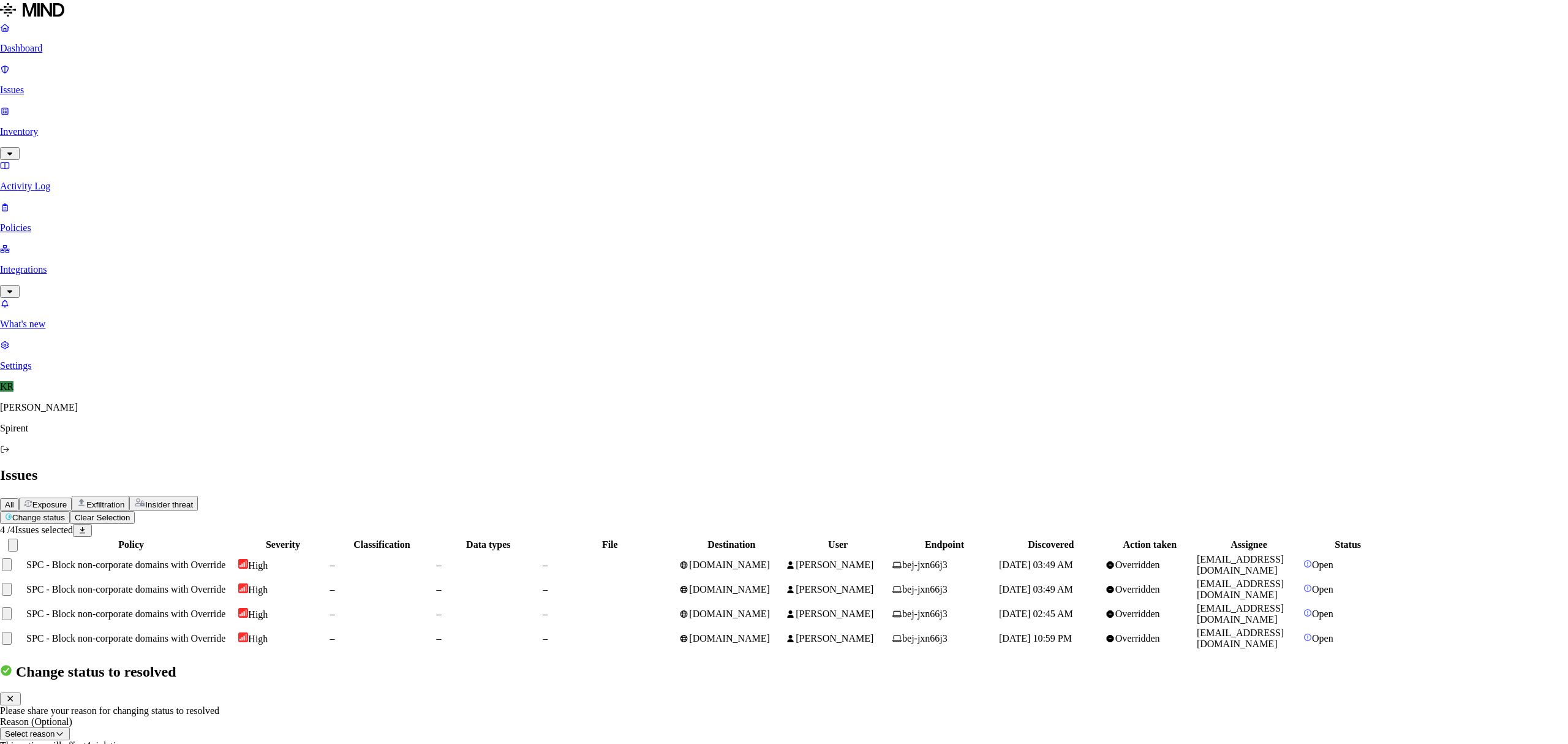
click at [65, 743] on button "Done" at bounding box center [50, 757] width 30 height 13
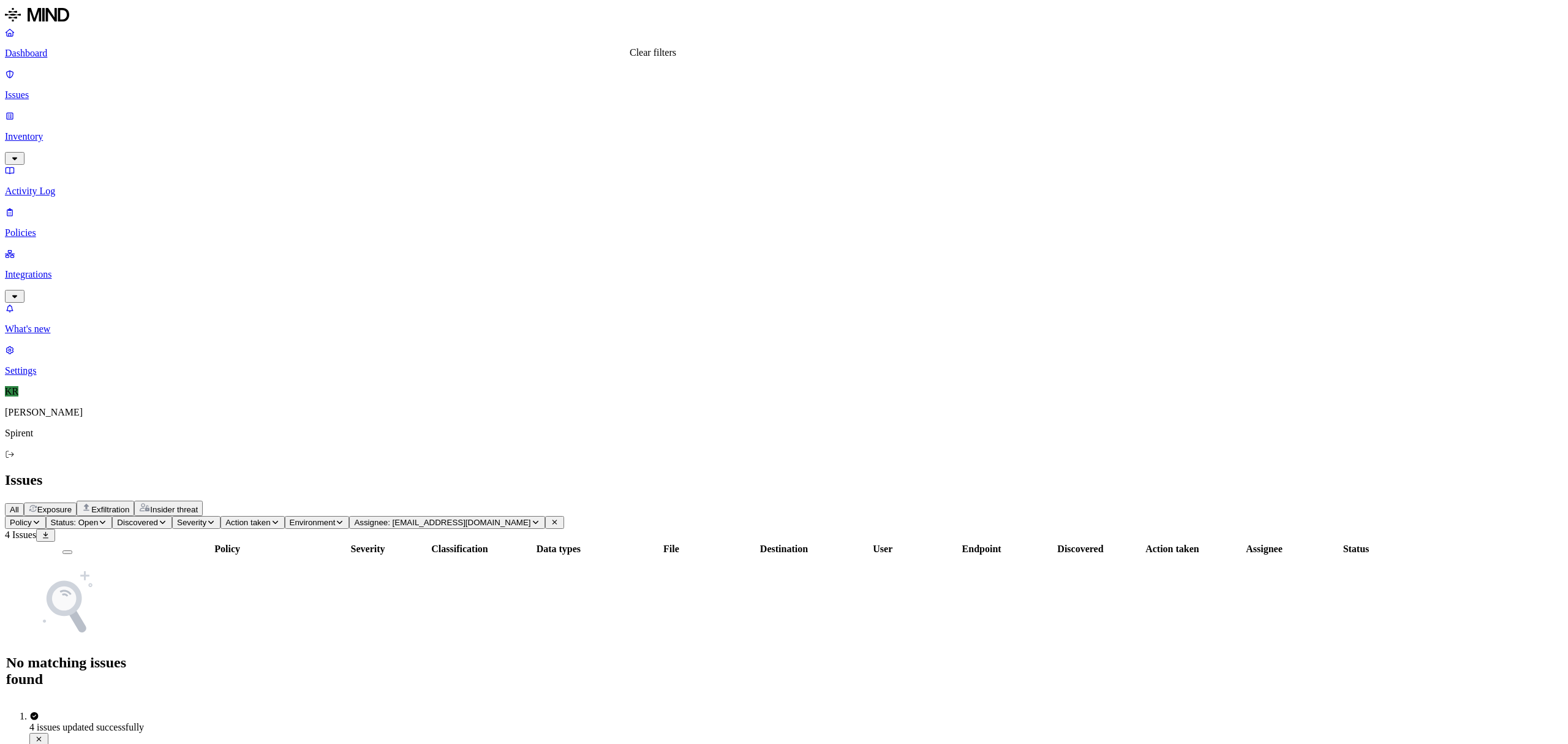
click at [559, 519] on icon at bounding box center [554, 522] width 9 height 8
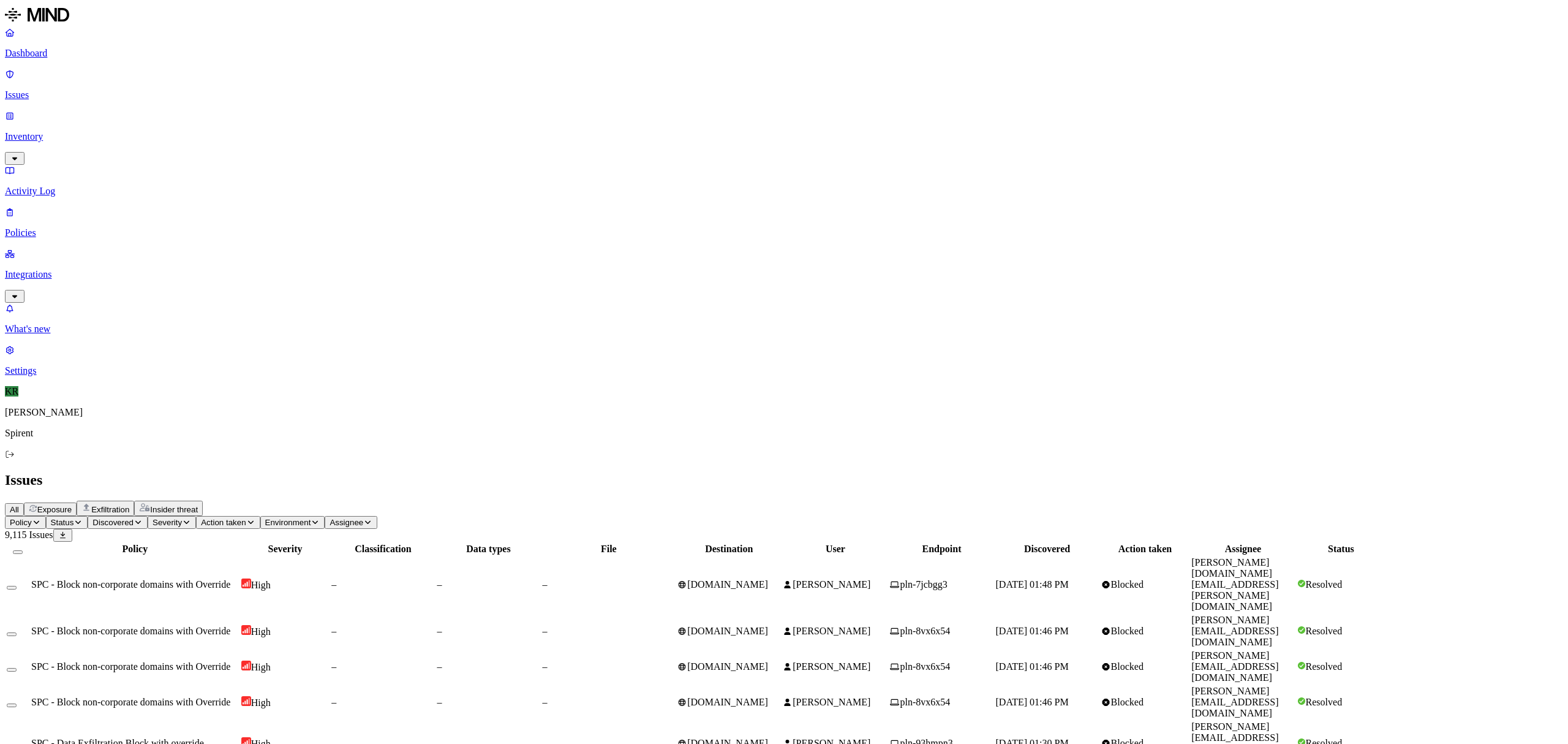
click at [89, 516] on button "Status" at bounding box center [66, 522] width 42 height 13
click at [227, 118] on img at bounding box center [226, 121] width 8 height 8
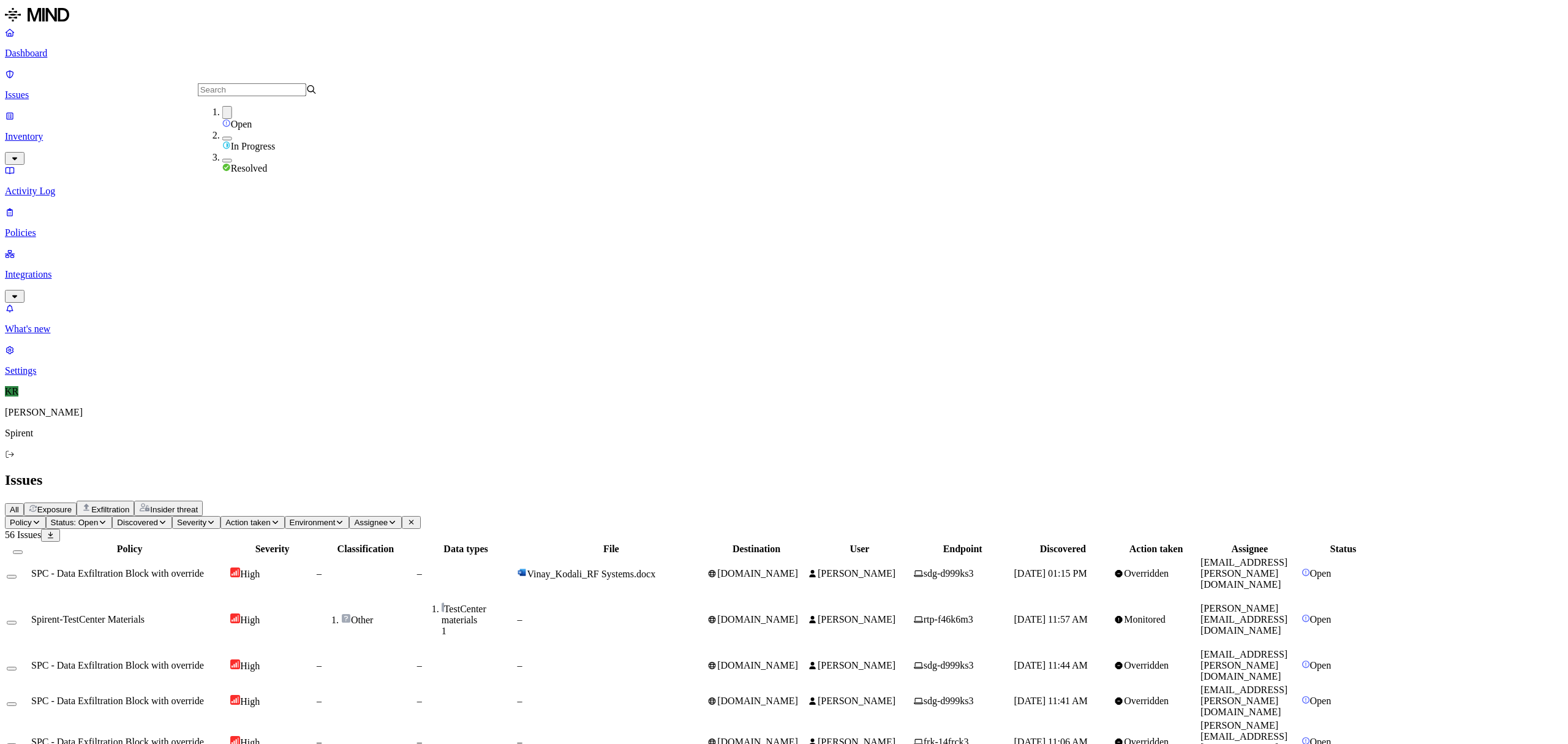
scroll to position [143, 0]
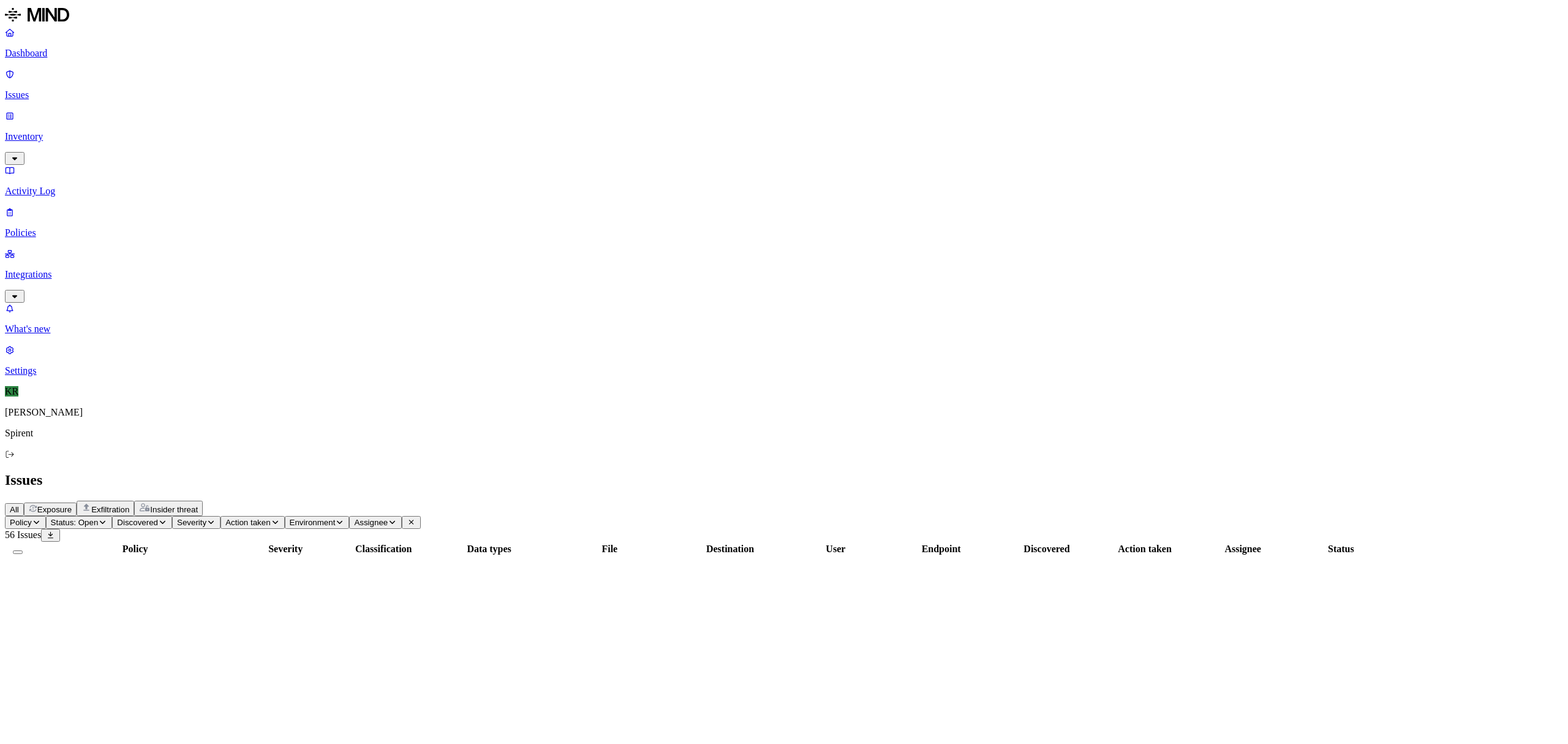
scroll to position [45, 0]
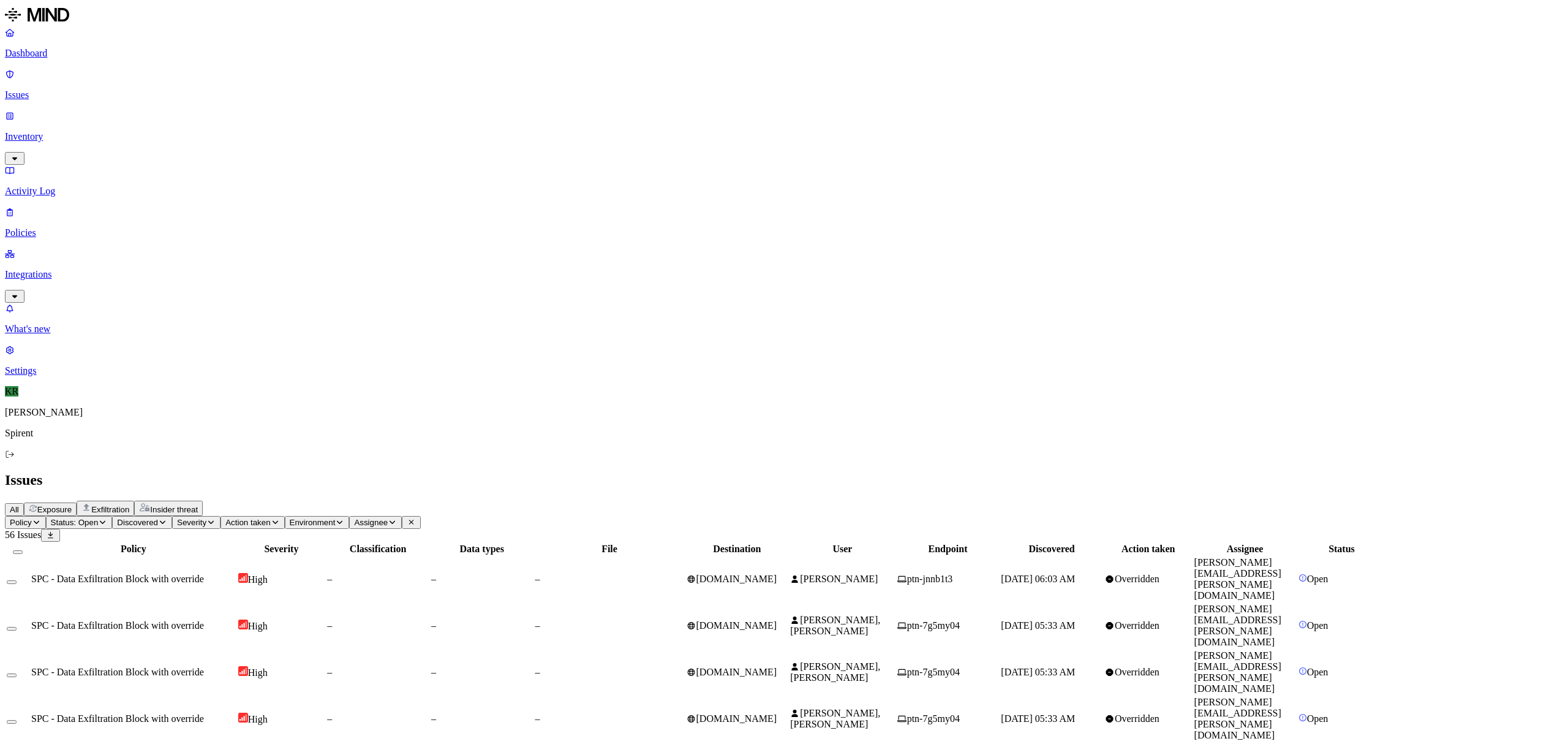
click at [789, 696] on td "[DOMAIN_NAME]" at bounding box center [737, 718] width 103 height 45
click at [30, 543] on th at bounding box center [18, 549] width 23 height 12
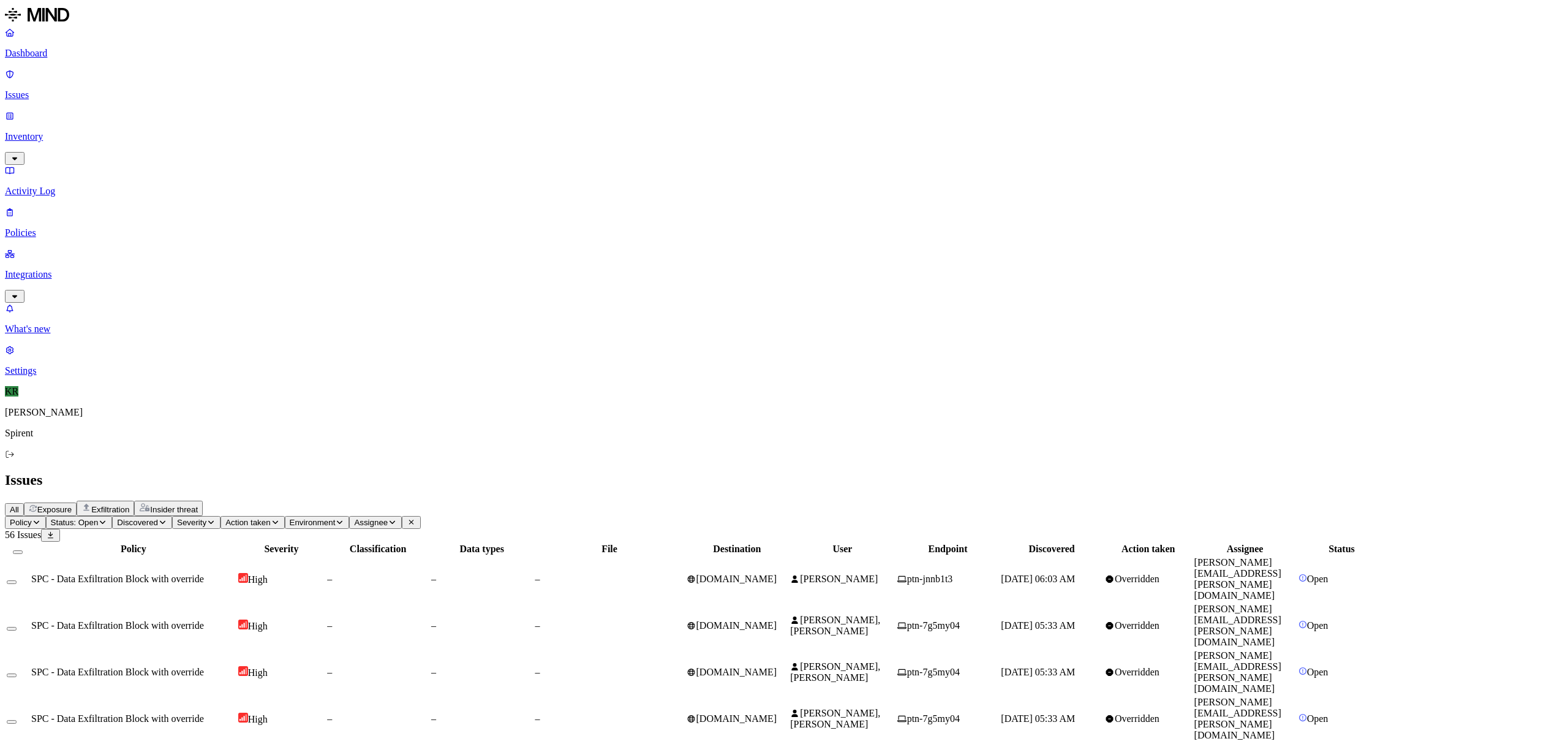
click at [23, 550] on button "Select all" at bounding box center [18, 552] width 10 height 4
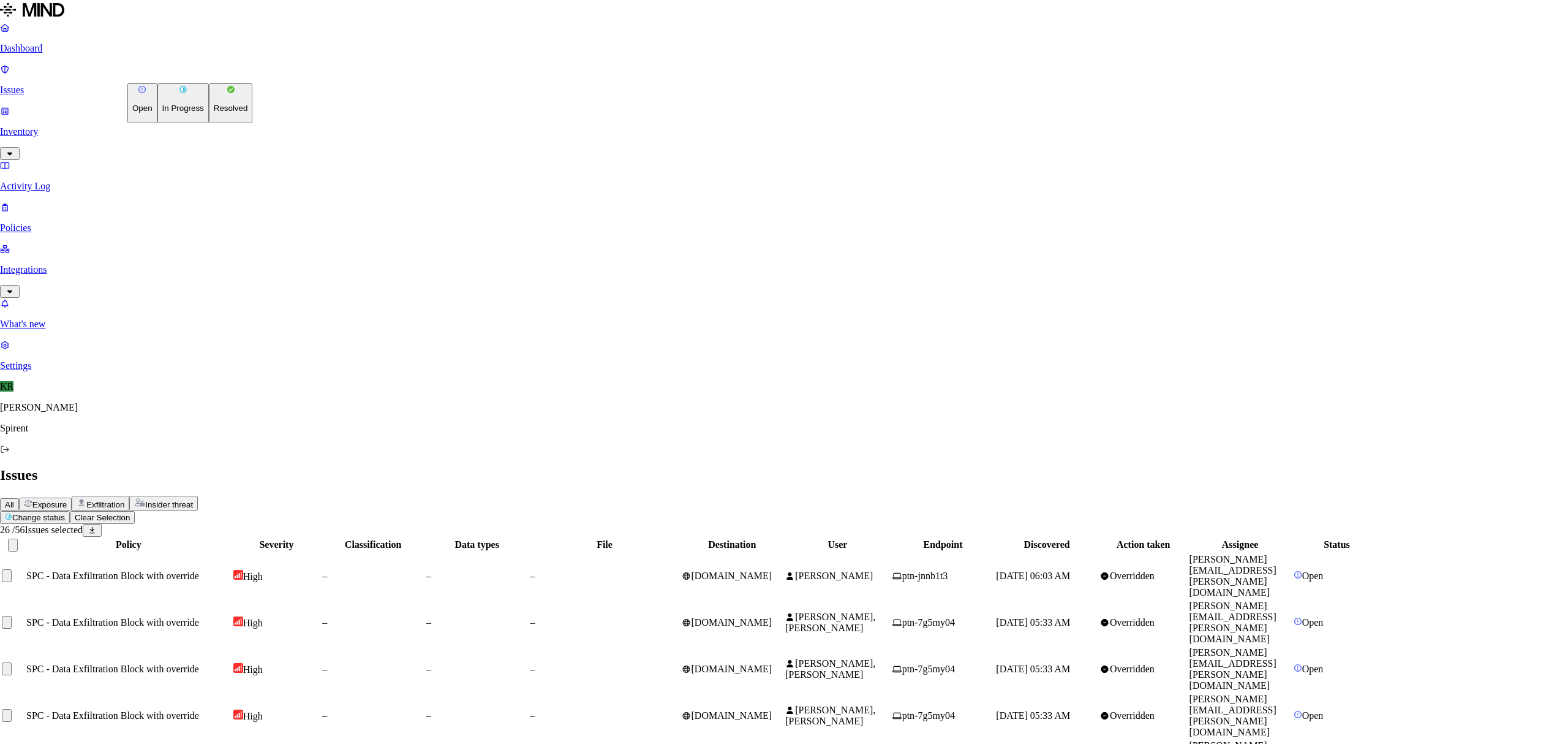
click at [214, 113] on p "Resolved" at bounding box center [231, 108] width 34 height 9
drag, startPoint x: 907, startPoint y: 241, endPoint x: 907, endPoint y: 249, distance: 8.0
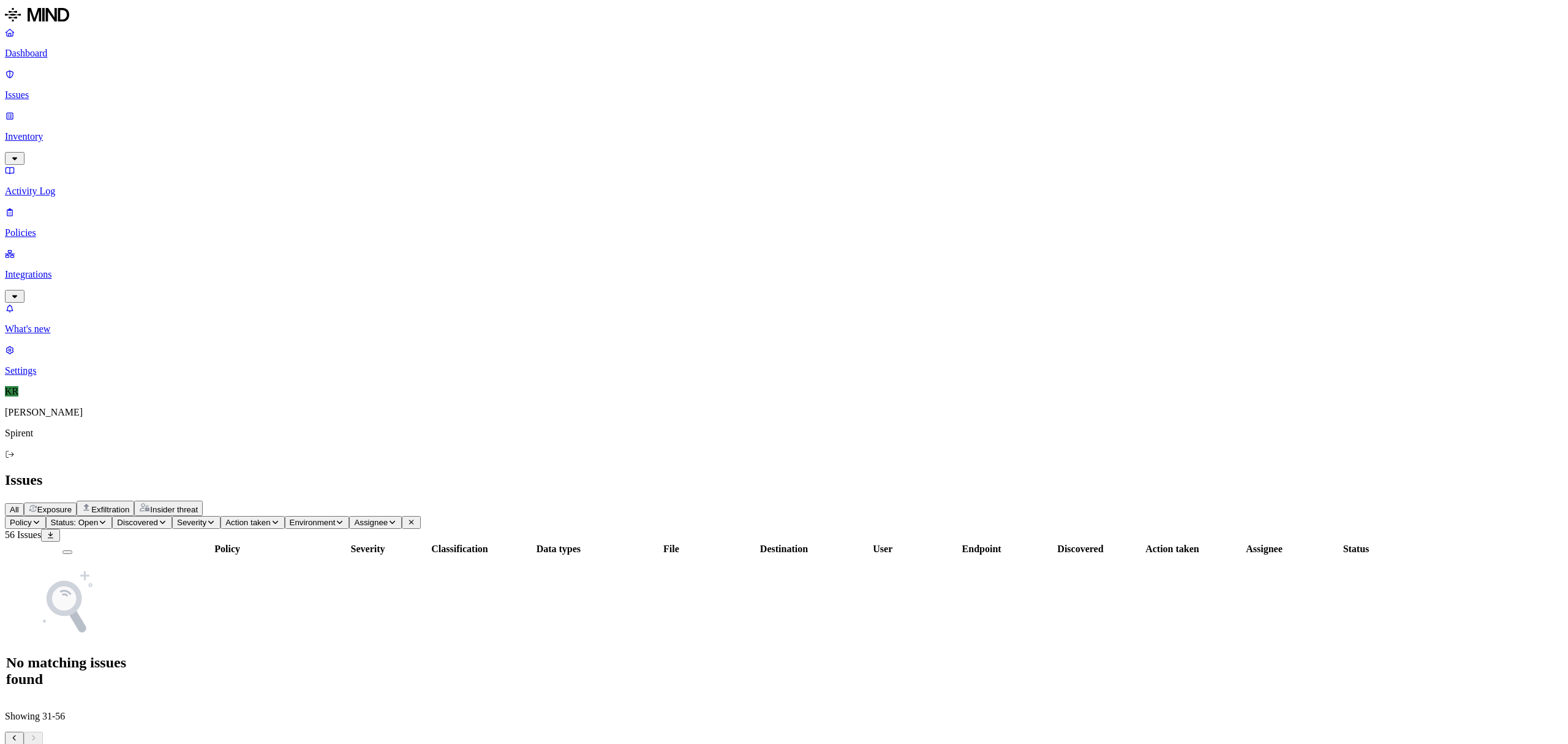
click at [19, 734] on icon "Pagination" at bounding box center [15, 738] width 9 height 8
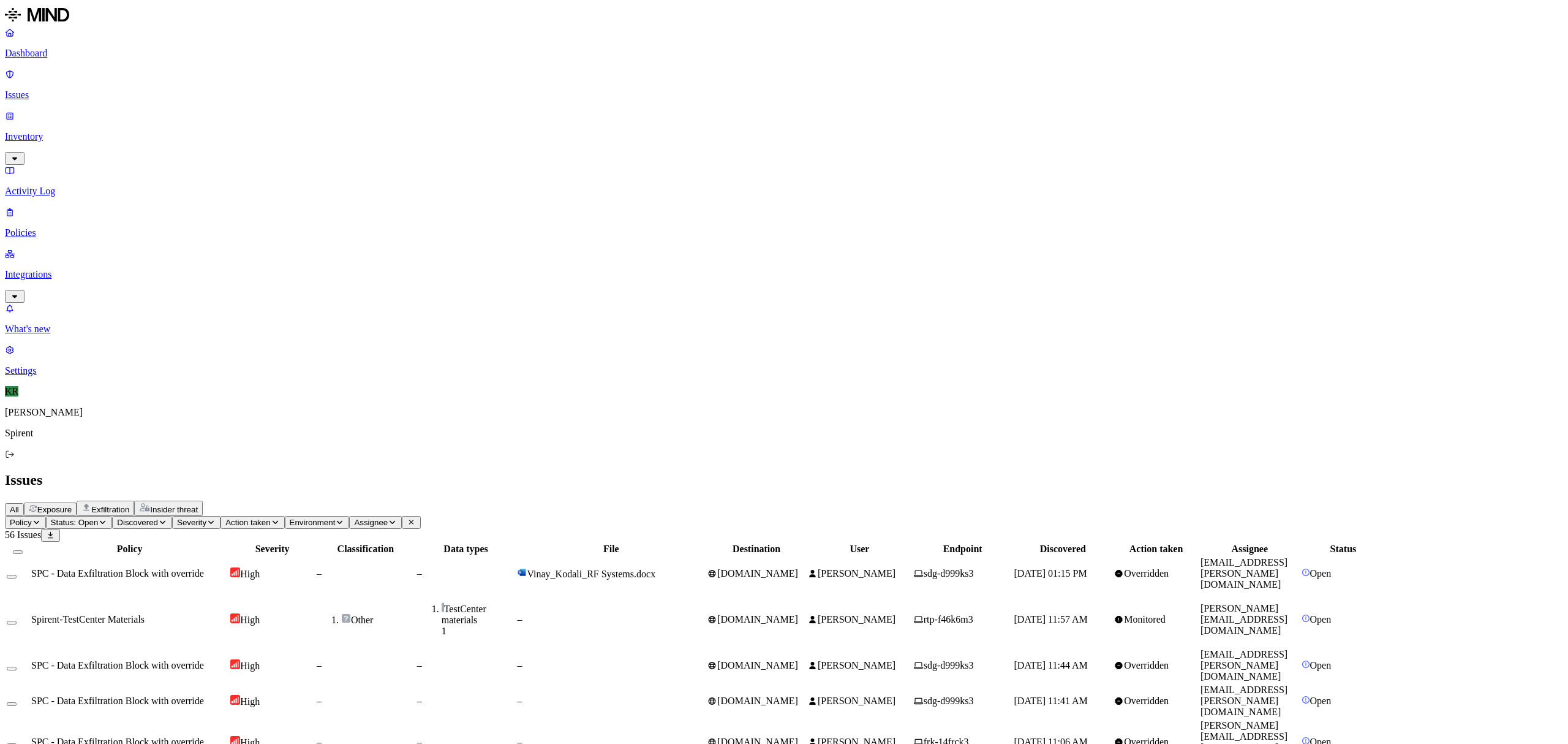
click at [1013, 556] on td "sdg-d999ks3" at bounding box center [963, 573] width 99 height 34
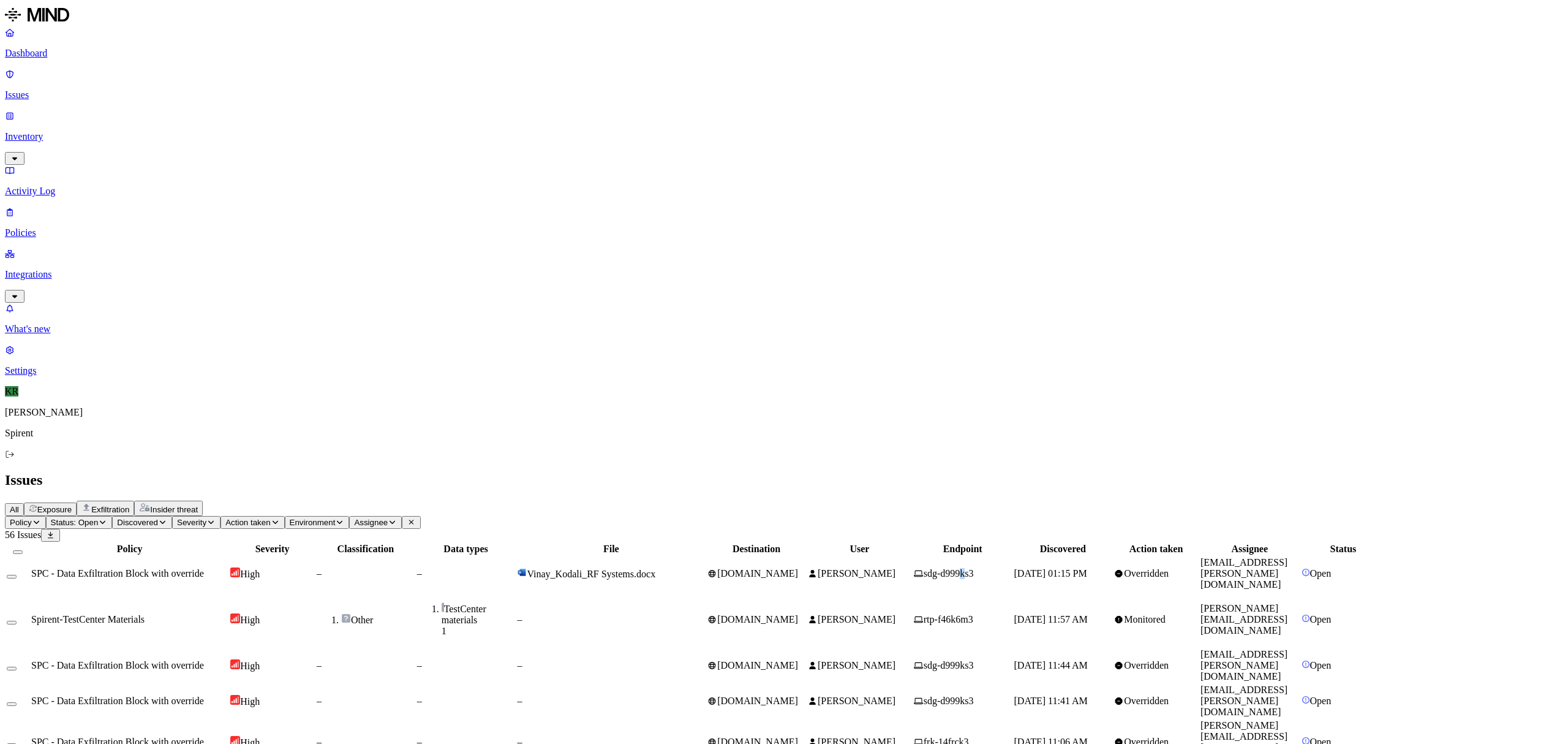
scroll to position [72, 0]
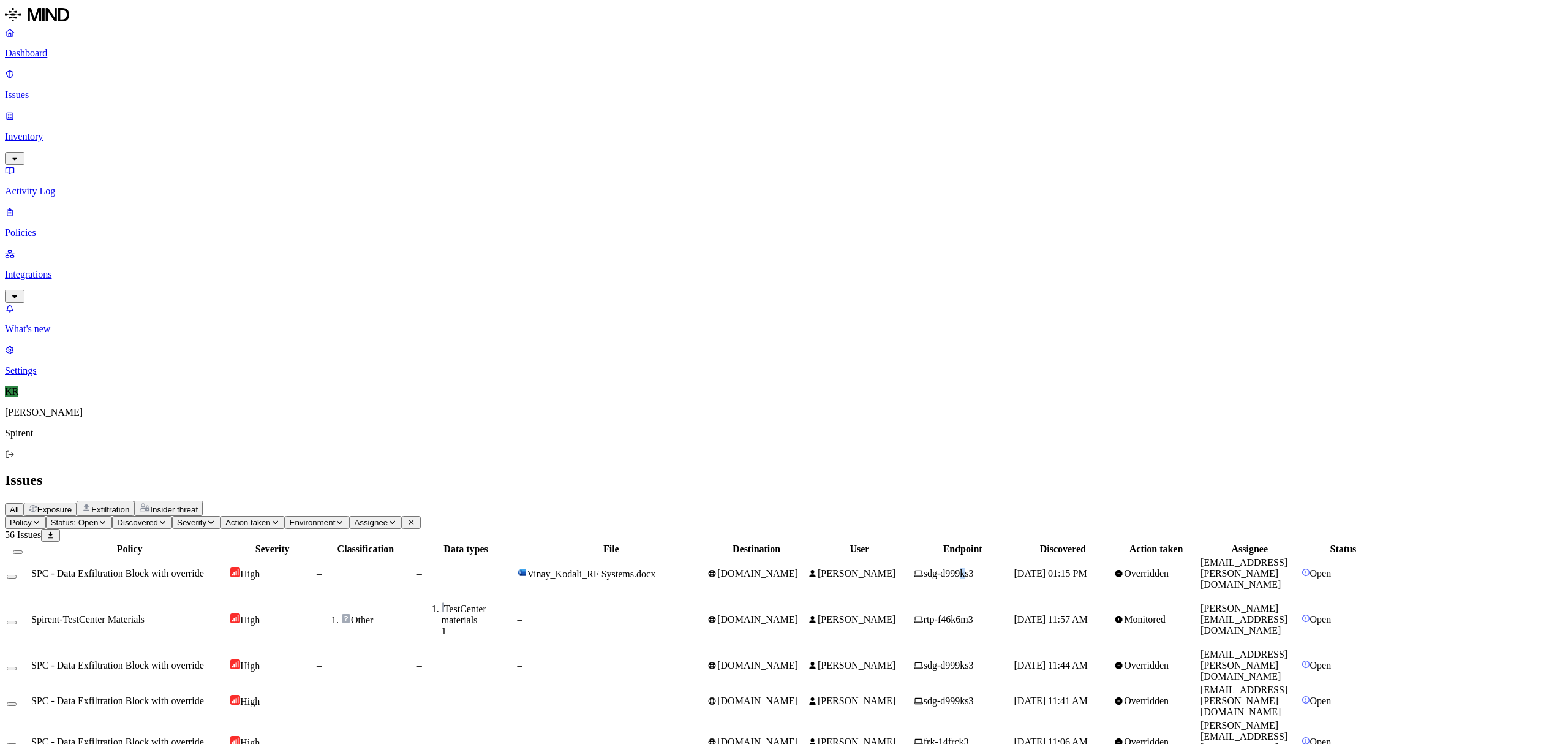
click at [23, 550] on button "Select all" at bounding box center [18, 552] width 10 height 4
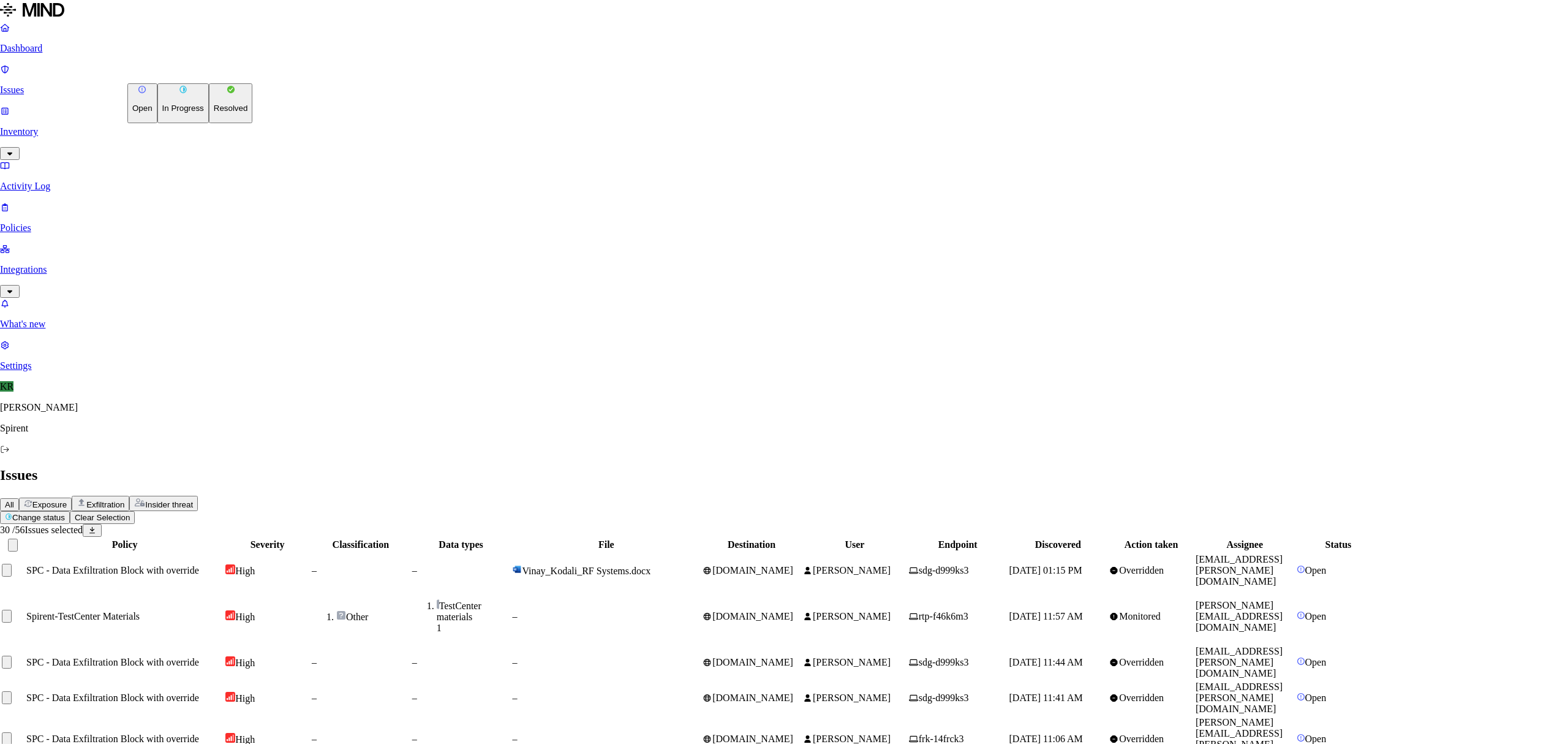
click at [214, 113] on p "Resolved" at bounding box center [231, 108] width 34 height 9
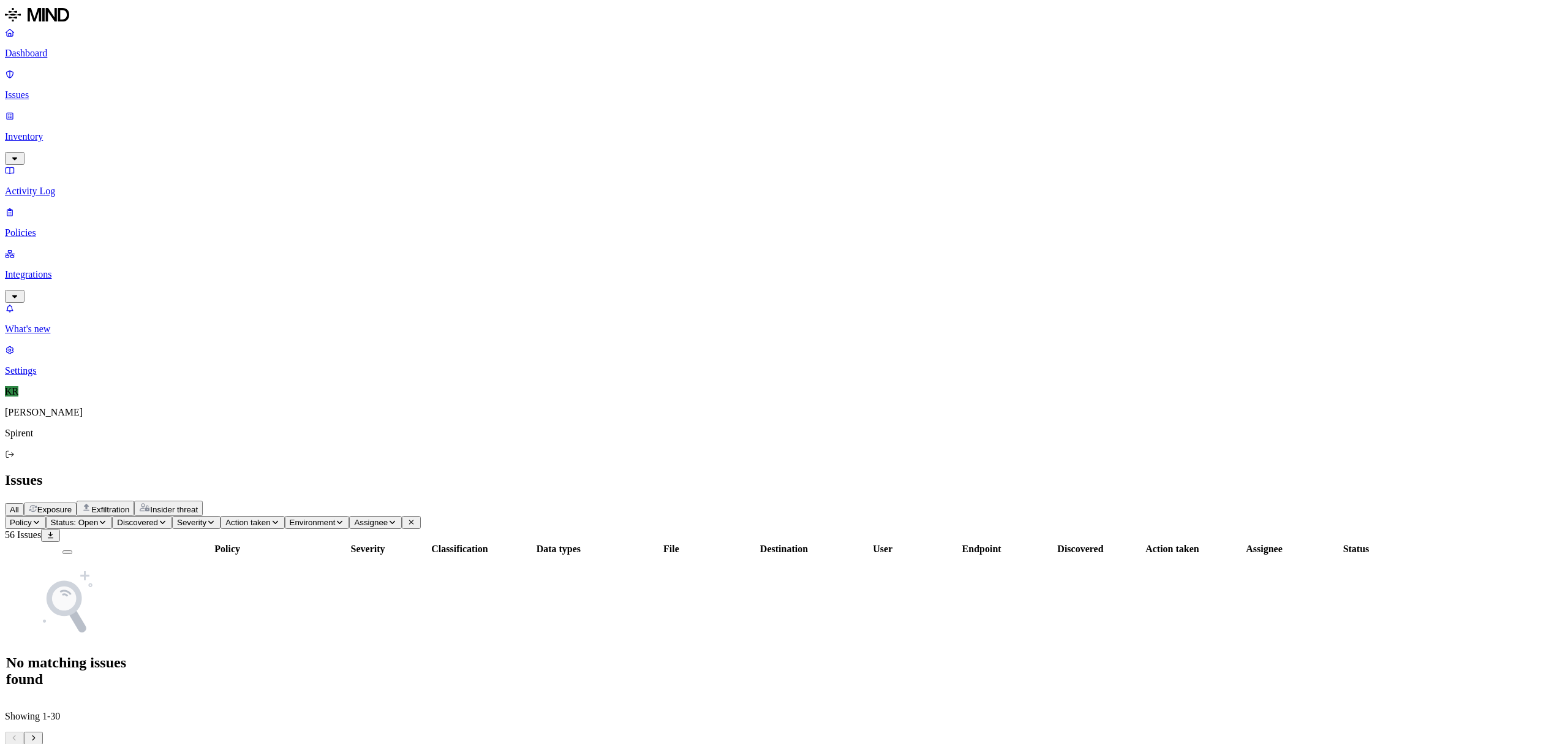
click at [49, 54] on p "Dashboard" at bounding box center [784, 53] width 1559 height 11
